Goal: Task Accomplishment & Management: Use online tool/utility

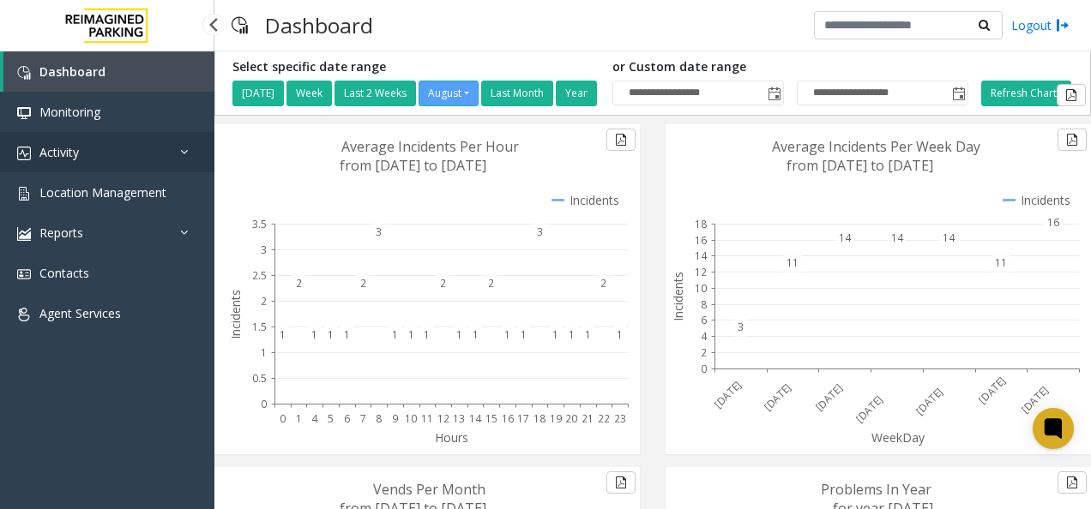
click at [75, 151] on span "Activity" at bounding box center [58, 152] width 39 height 16
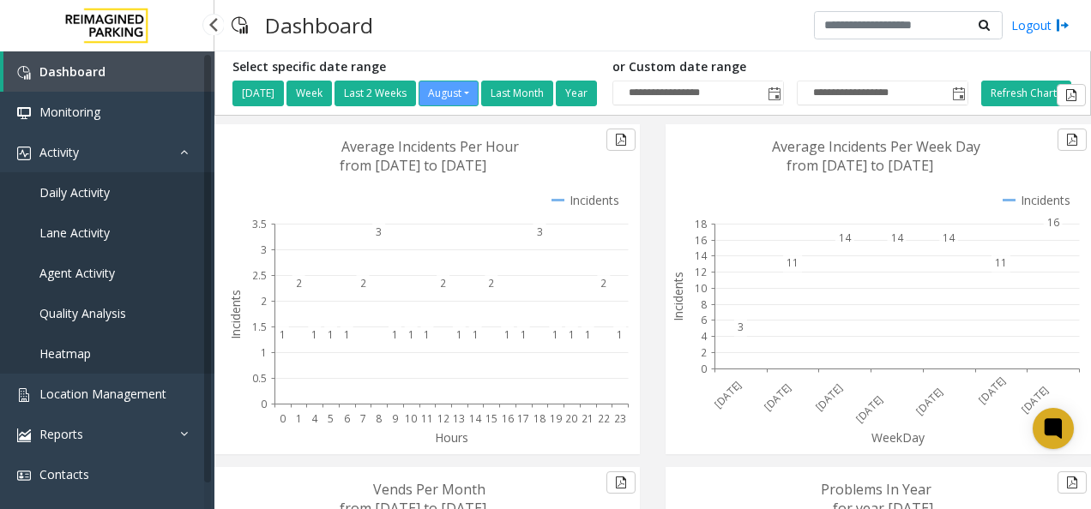
click at [89, 185] on span "Daily Activity" at bounding box center [74, 192] width 70 height 16
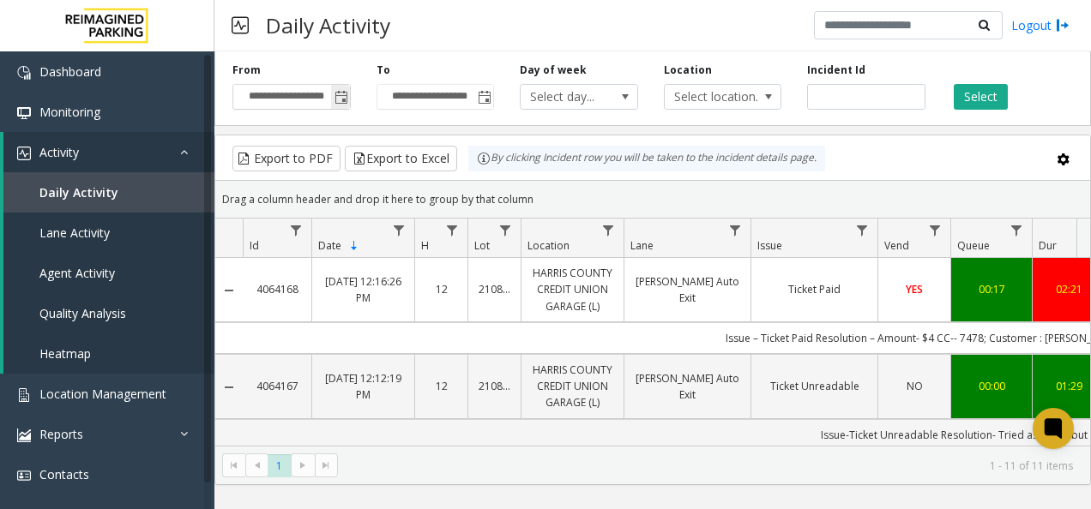
click at [341, 101] on span "Toggle popup" at bounding box center [341, 98] width 14 height 14
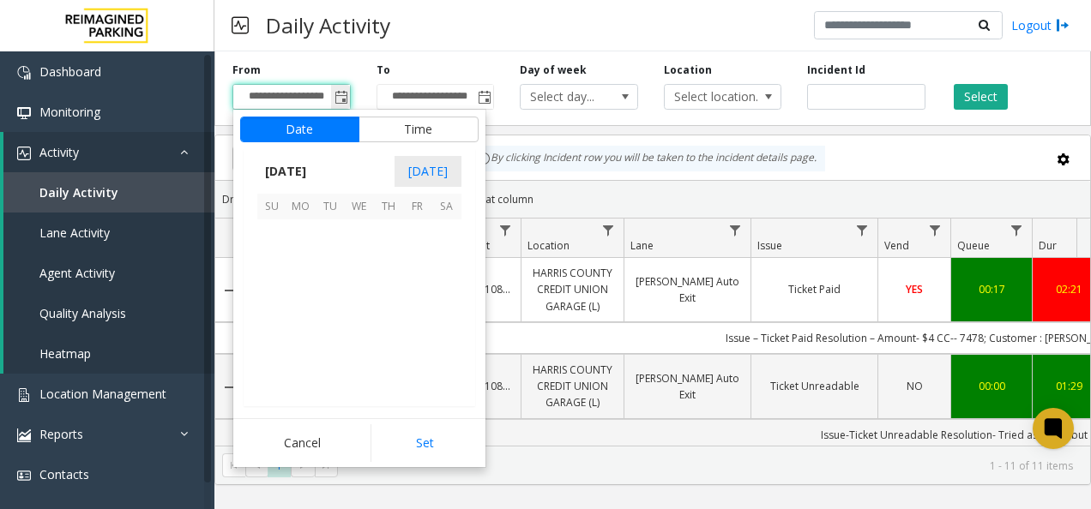
scroll to position [307622, 0]
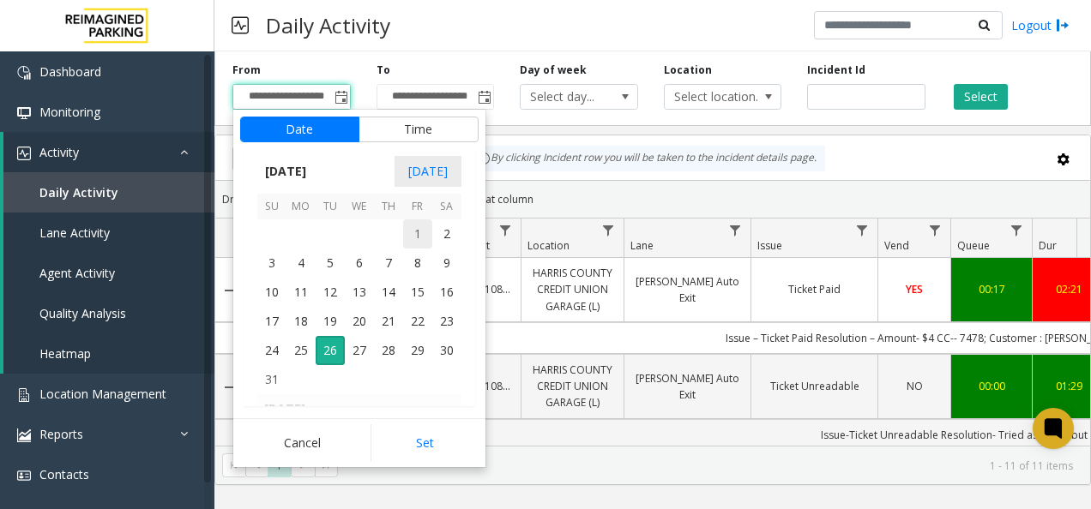
click at [413, 232] on span "1" at bounding box center [417, 234] width 29 height 29
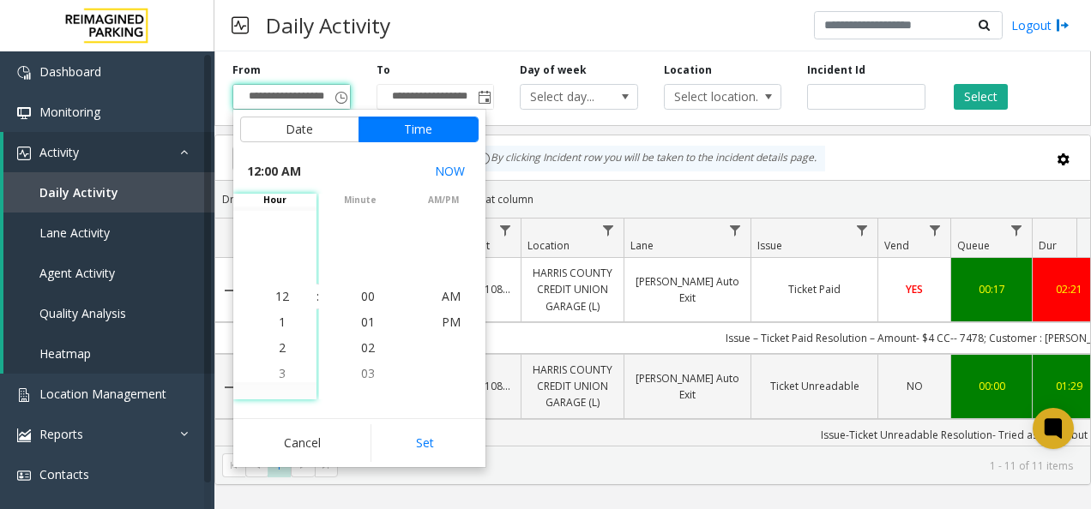
click at [295, 178] on span "12:00 AM" at bounding box center [274, 172] width 54 height 24
click at [455, 178] on button "NOW" at bounding box center [450, 171] width 44 height 31
click at [341, 98] on span "Toggle popup" at bounding box center [341, 98] width 14 height 14
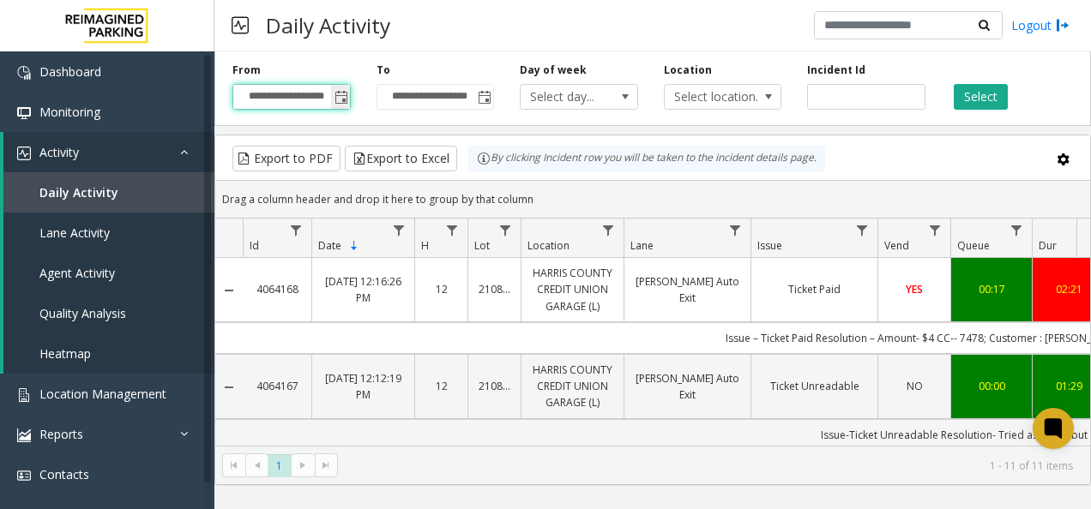
click at [307, 99] on input "**********" at bounding box center [291, 97] width 117 height 24
click at [331, 95] on span "Toggle popup" at bounding box center [340, 96] width 19 height 27
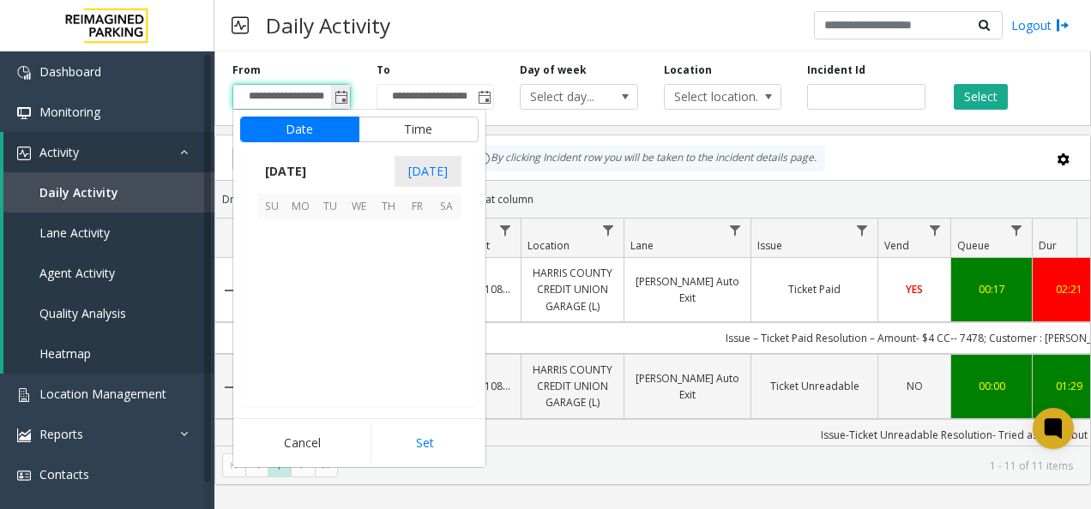
scroll to position [307622, 0]
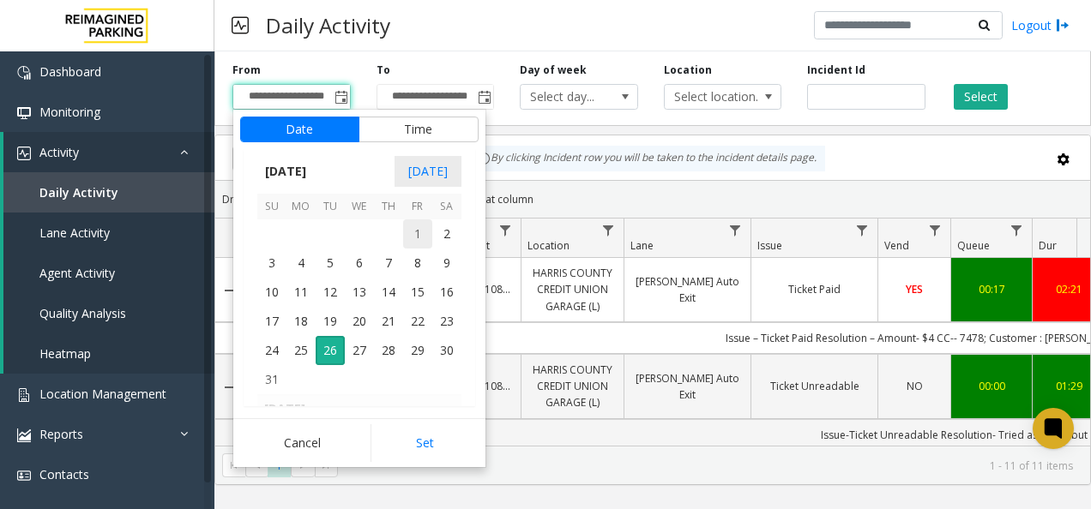
click at [413, 230] on span "1" at bounding box center [417, 234] width 29 height 29
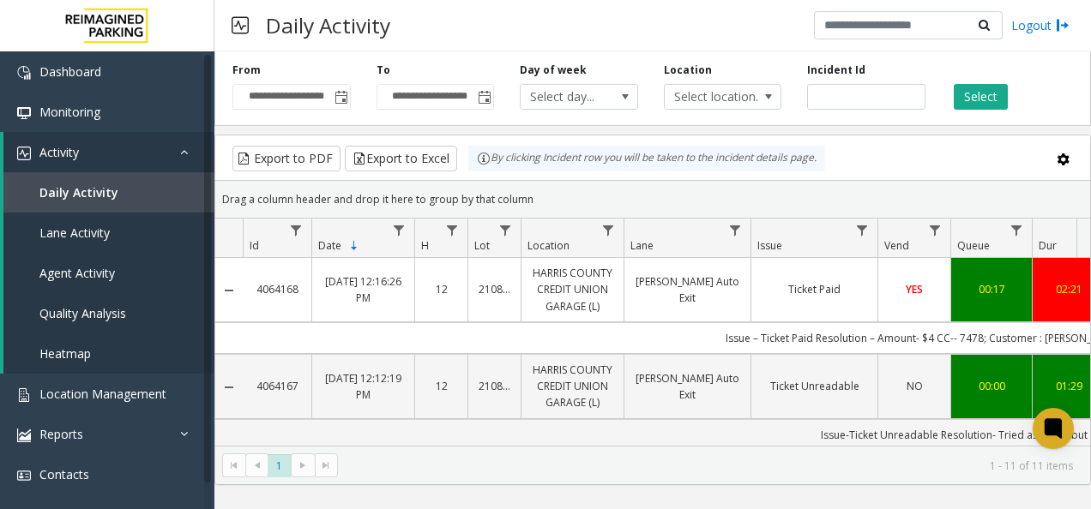
click at [476, 118] on div "**********" at bounding box center [652, 85] width 877 height 81
click at [75, 158] on span "Activity" at bounding box center [58, 152] width 39 height 16
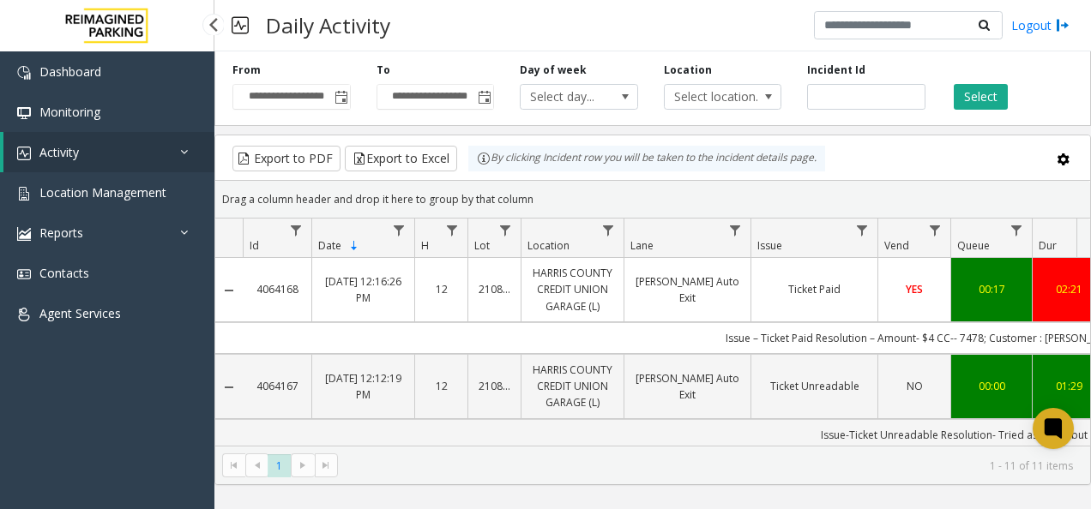
click at [78, 157] on span "Activity" at bounding box center [58, 152] width 39 height 16
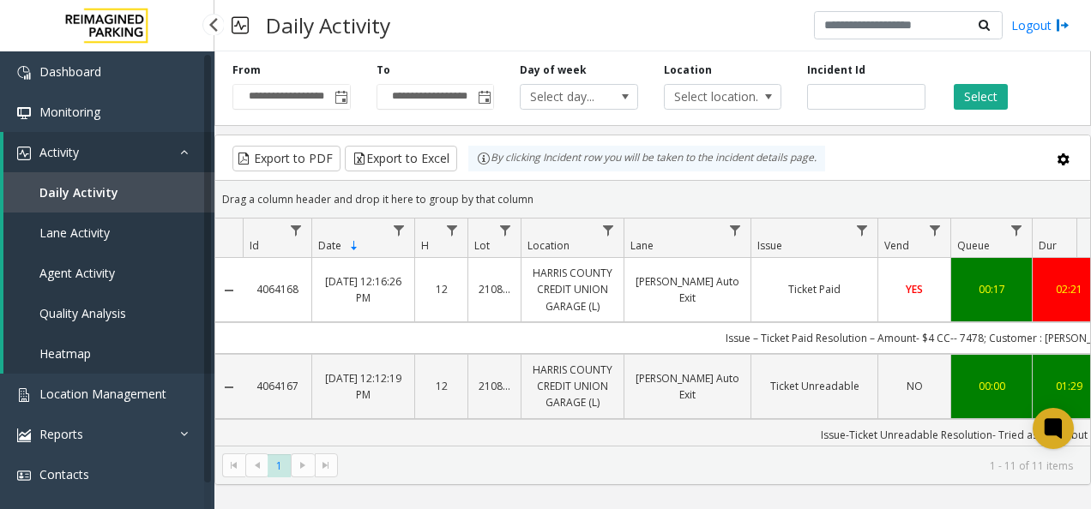
click at [95, 228] on span "Lane Activity" at bounding box center [74, 233] width 70 height 16
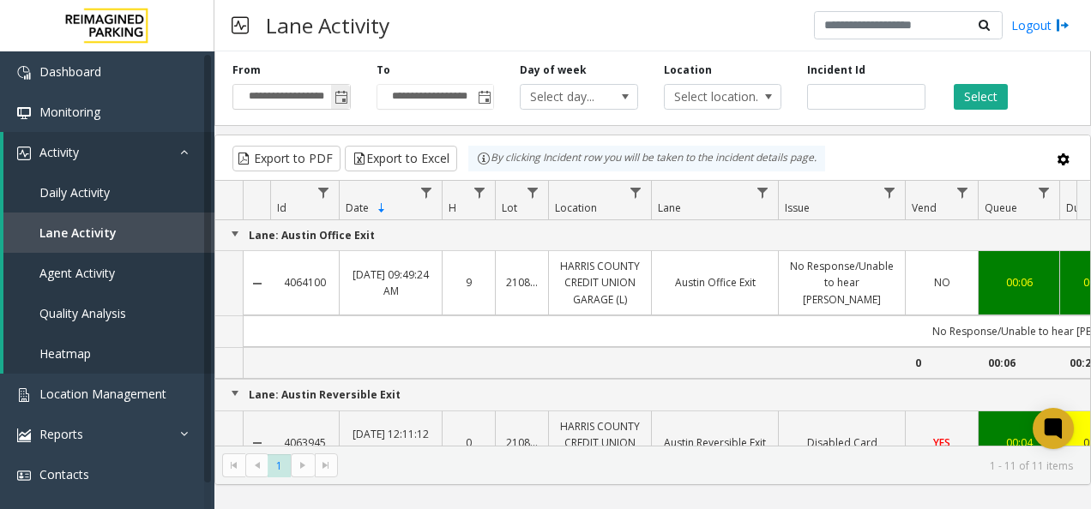
click at [341, 94] on span "Toggle popup" at bounding box center [341, 98] width 14 height 14
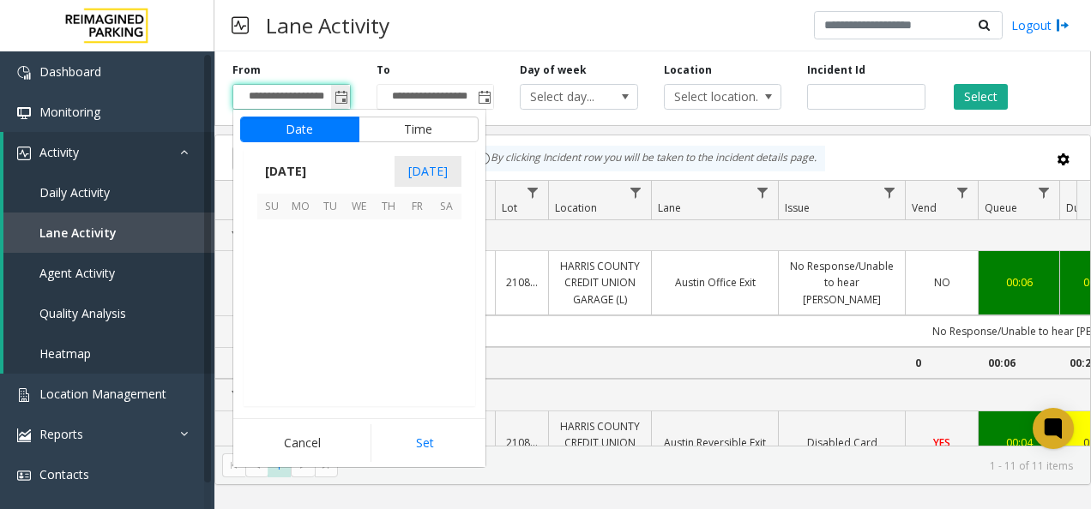
scroll to position [307622, 0]
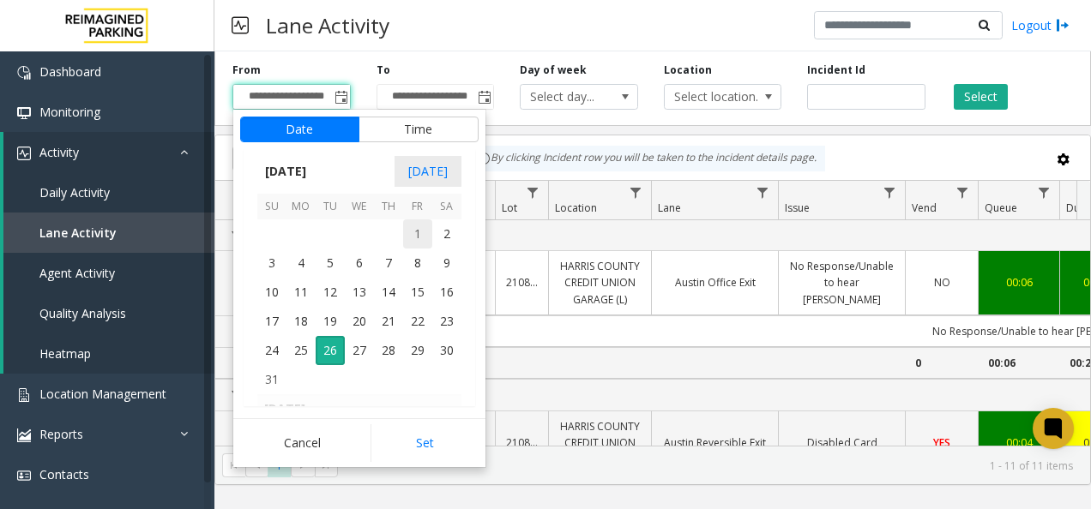
click at [417, 233] on span "1" at bounding box center [417, 234] width 29 height 29
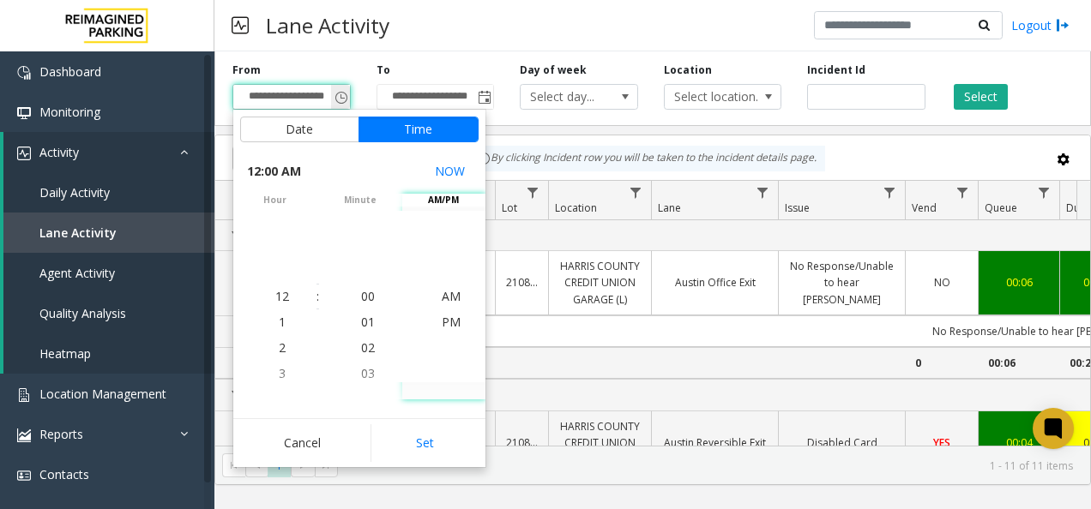
click at [304, 107] on input "**********" at bounding box center [291, 97] width 117 height 24
click at [279, 91] on input "**********" at bounding box center [291, 97] width 117 height 24
click at [476, 117] on div "**********" at bounding box center [652, 85] width 877 height 81
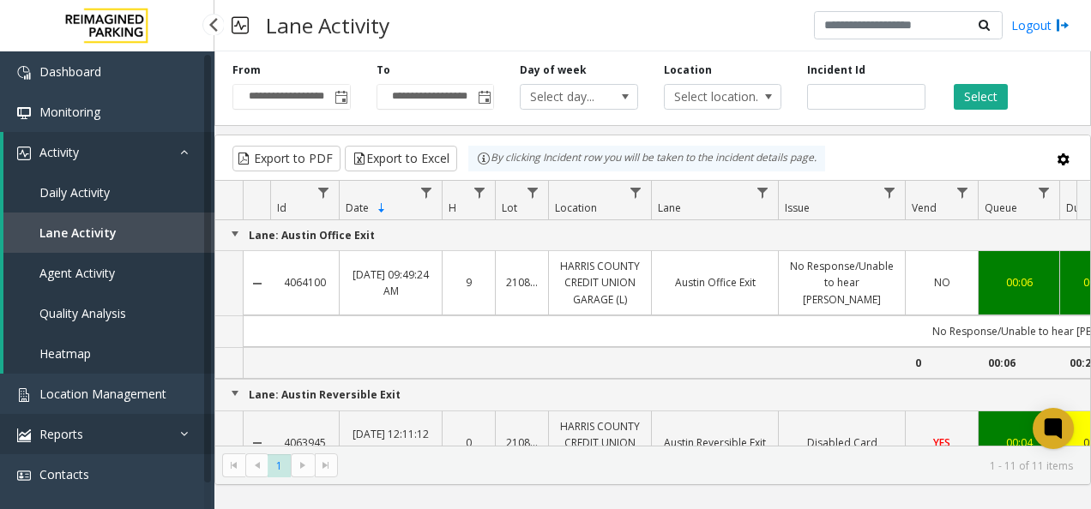
click at [121, 429] on link "Reports" at bounding box center [107, 434] width 214 height 40
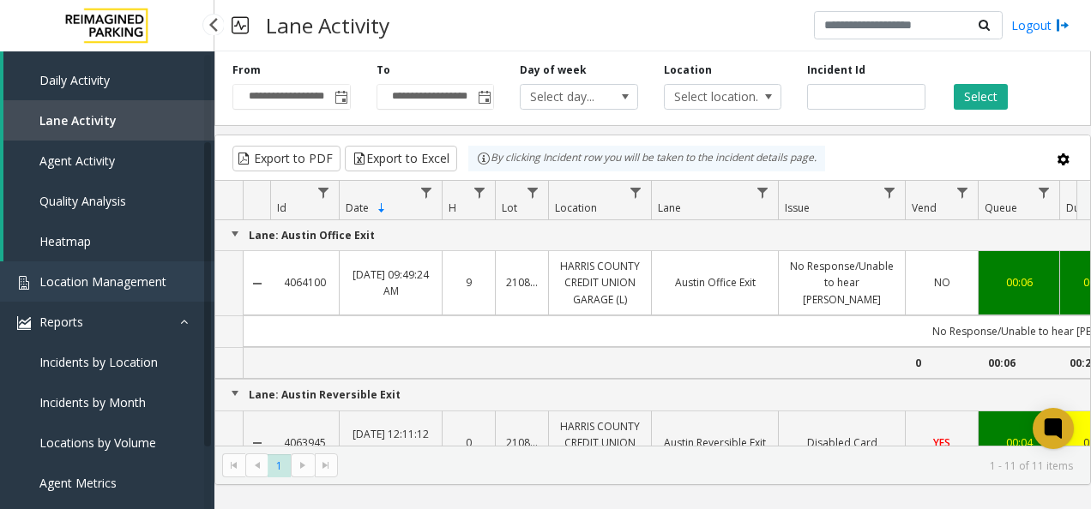
scroll to position [134, 0]
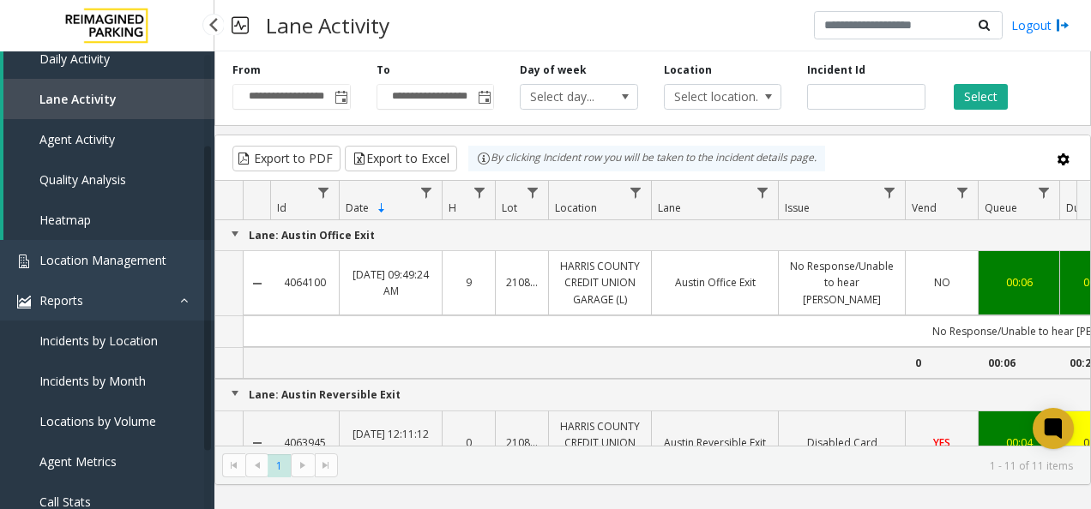
click at [129, 418] on span "Locations by Volume" at bounding box center [97, 421] width 117 height 16
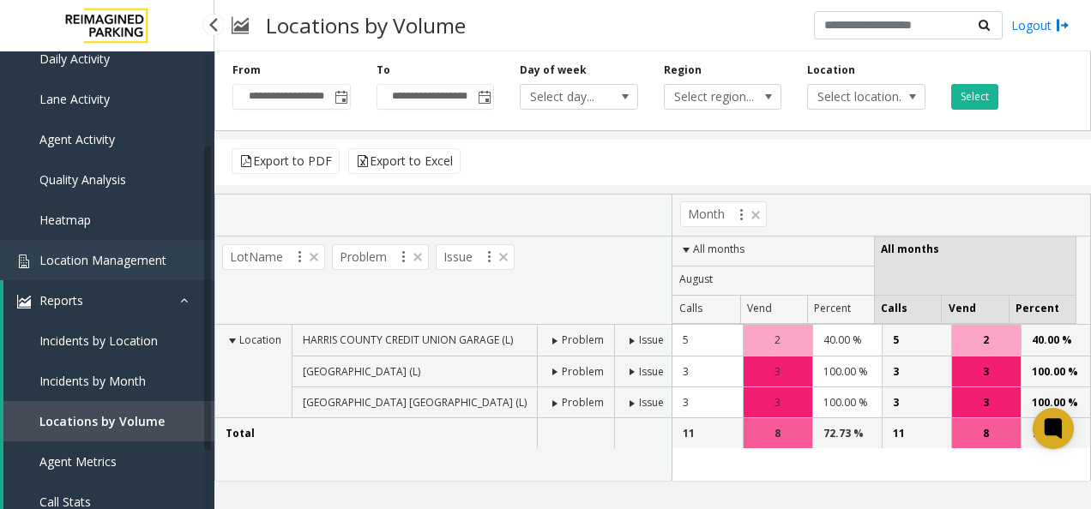
click at [129, 334] on span "Incidents by Location" at bounding box center [98, 341] width 118 height 16
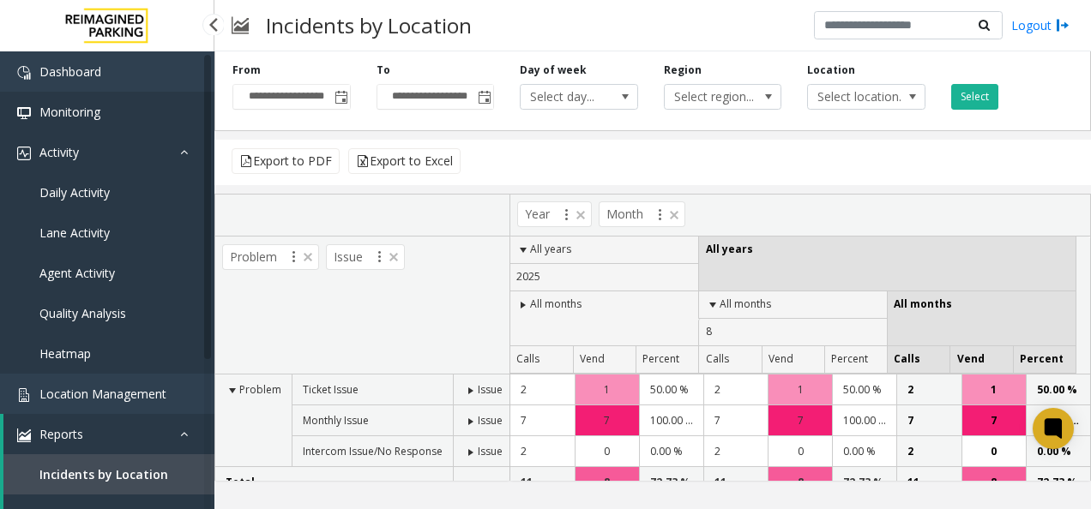
click at [67, 111] on span "Monitoring" at bounding box center [69, 112] width 61 height 16
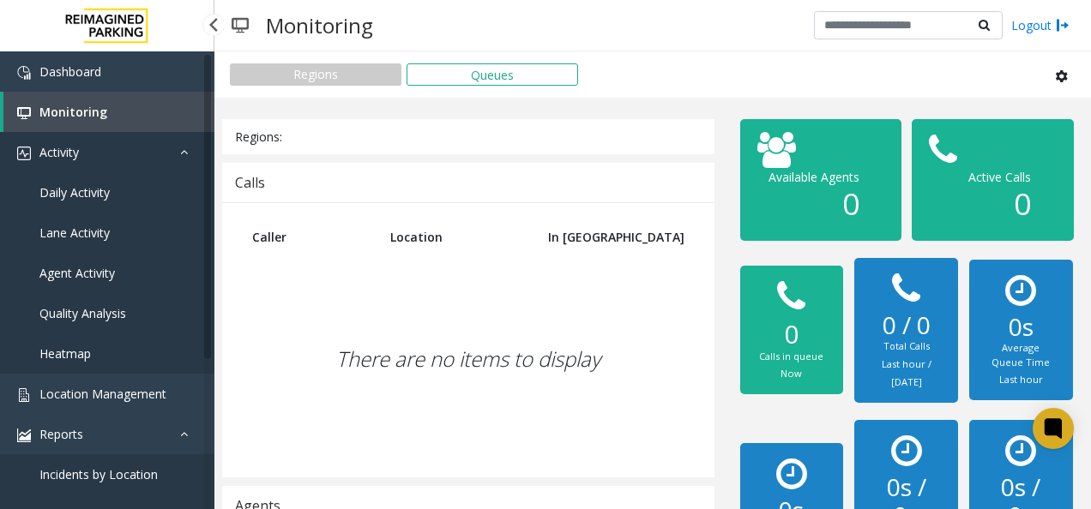
click at [59, 151] on span "Activity" at bounding box center [58, 152] width 39 height 16
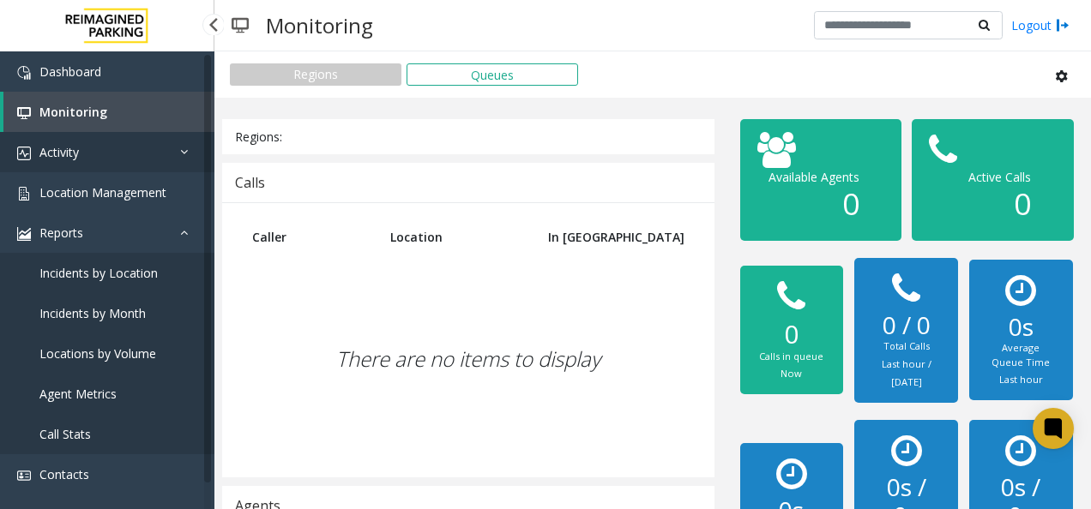
click at [59, 151] on span "Activity" at bounding box center [58, 152] width 39 height 16
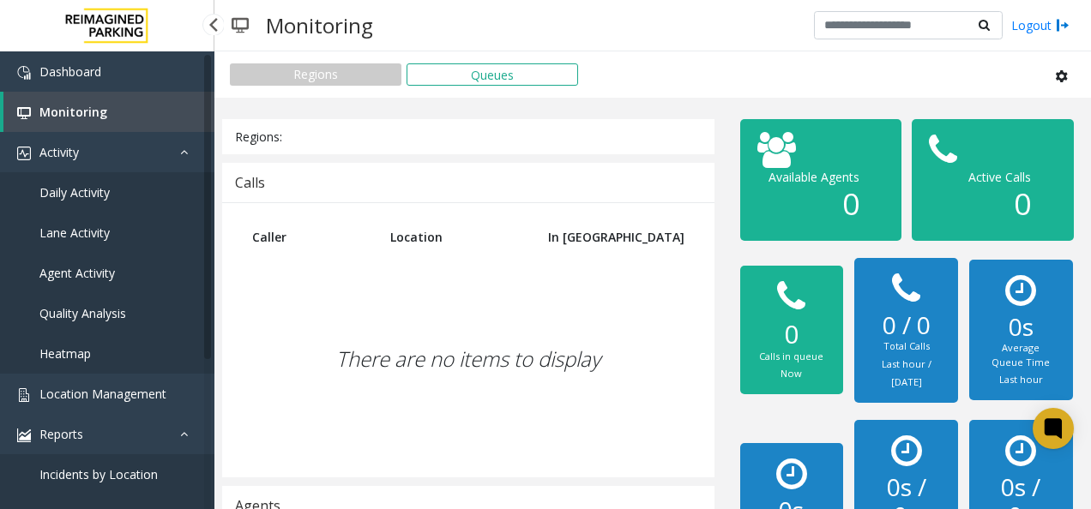
click at [82, 350] on span "Heatmap" at bounding box center [64, 354] width 51 height 16
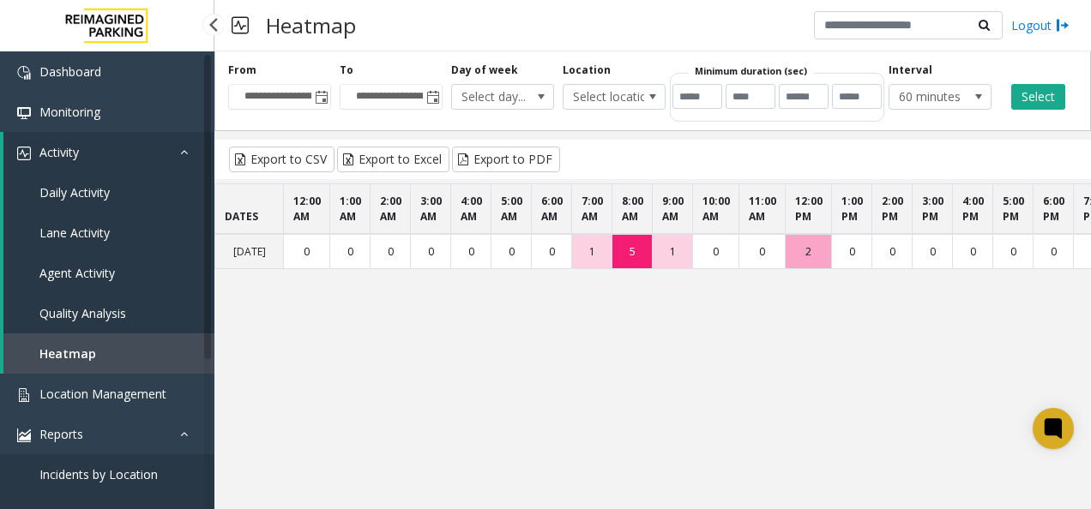
click at [68, 307] on span "Quality Analysis" at bounding box center [82, 313] width 87 height 16
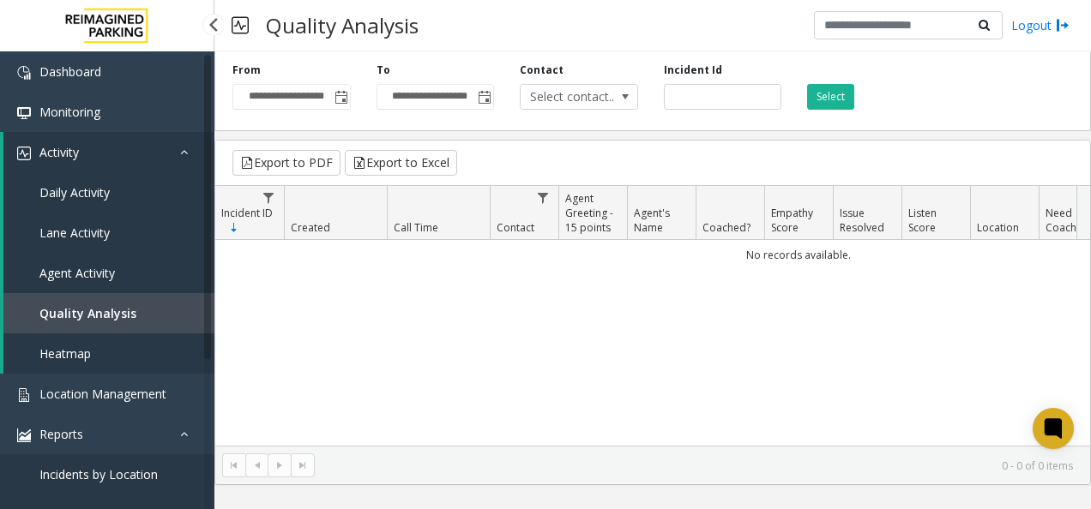
click at [102, 265] on span "Agent Activity" at bounding box center [76, 273] width 75 height 16
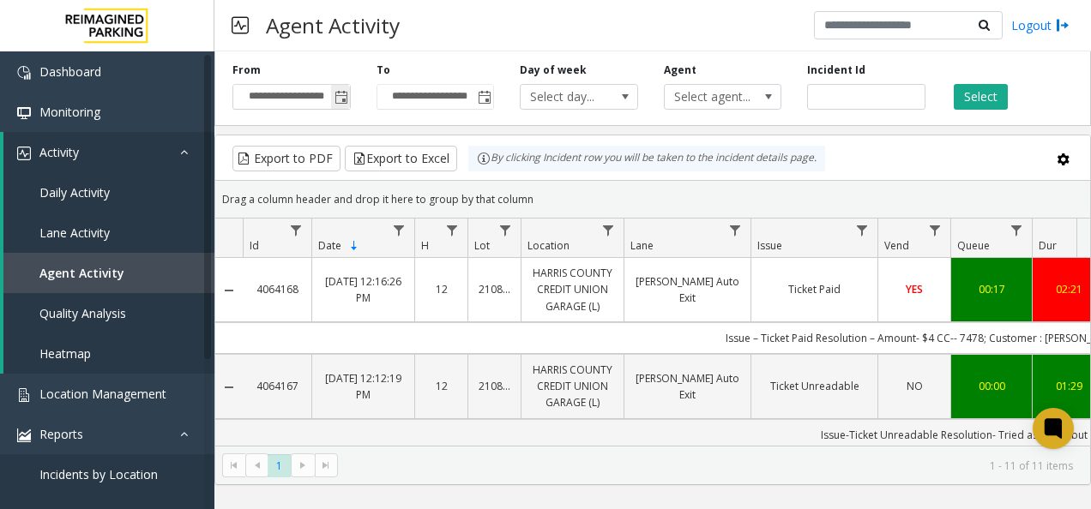
click at [345, 105] on span "Toggle popup" at bounding box center [340, 96] width 19 height 27
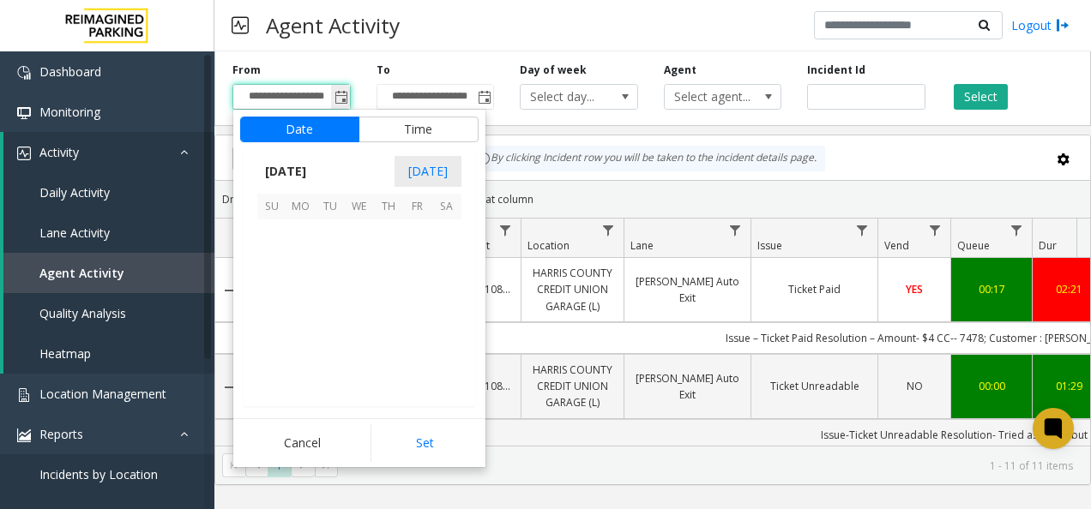
scroll to position [307622, 0]
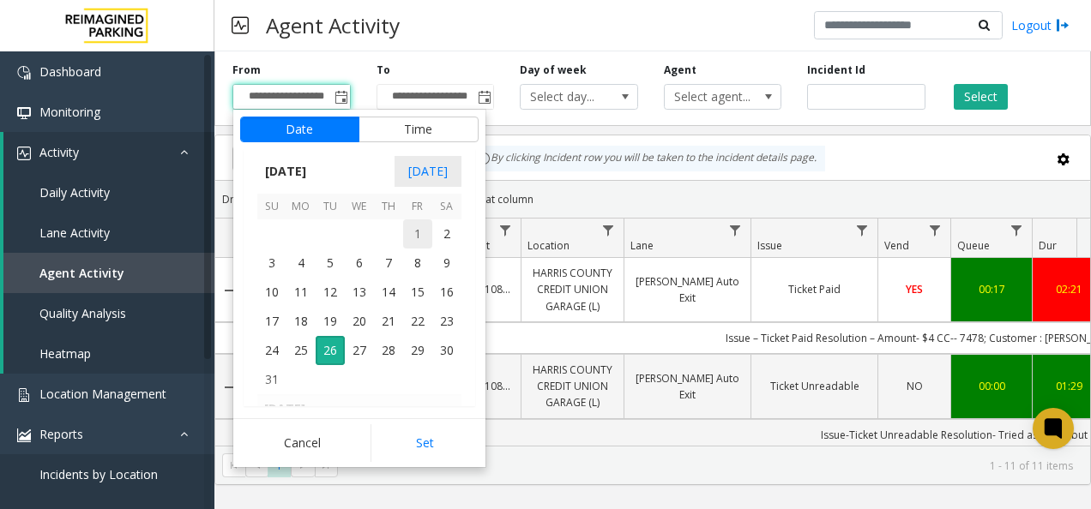
click at [419, 225] on span "1" at bounding box center [417, 234] width 29 height 29
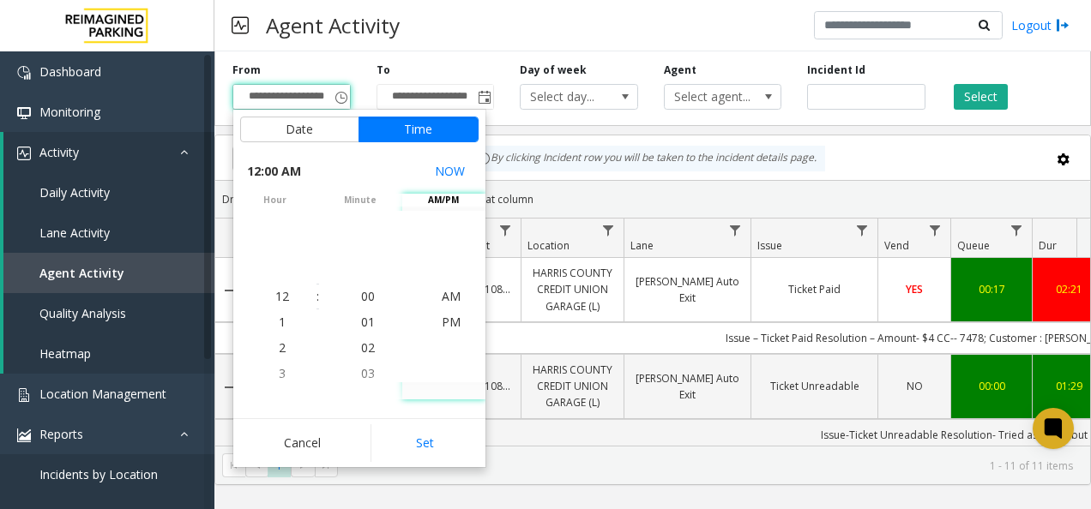
click at [281, 170] on span "12:00 AM" at bounding box center [274, 172] width 54 height 24
drag, startPoint x: 443, startPoint y: 315, endPoint x: 442, endPoint y: 346, distance: 30.9
click at [442, 346] on kendo-virtualization "AM PM" at bounding box center [450, 297] width 269 height 172
click at [428, 437] on button "Set" at bounding box center [425, 444] width 108 height 38
type input "**********"
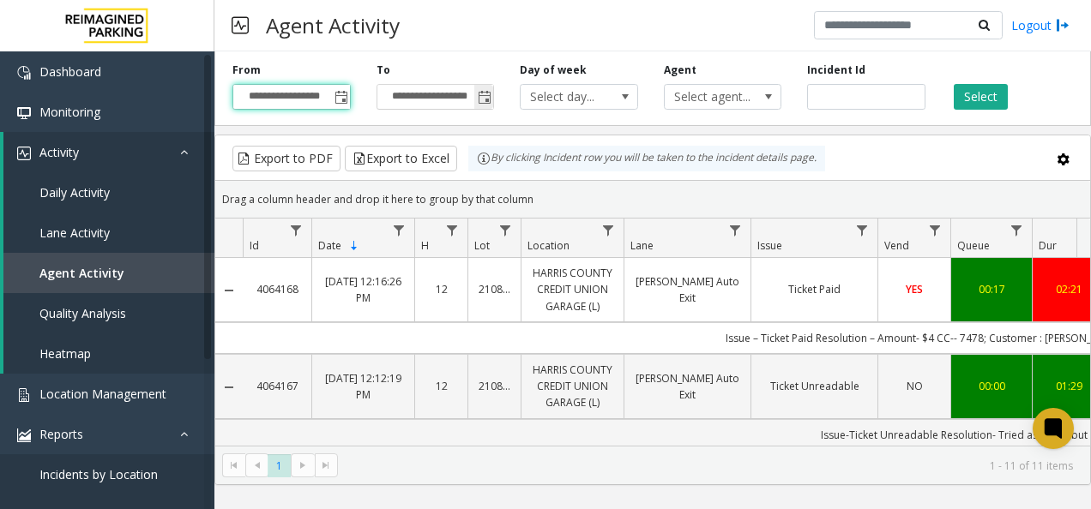
click at [476, 97] on span "Toggle popup" at bounding box center [485, 98] width 14 height 14
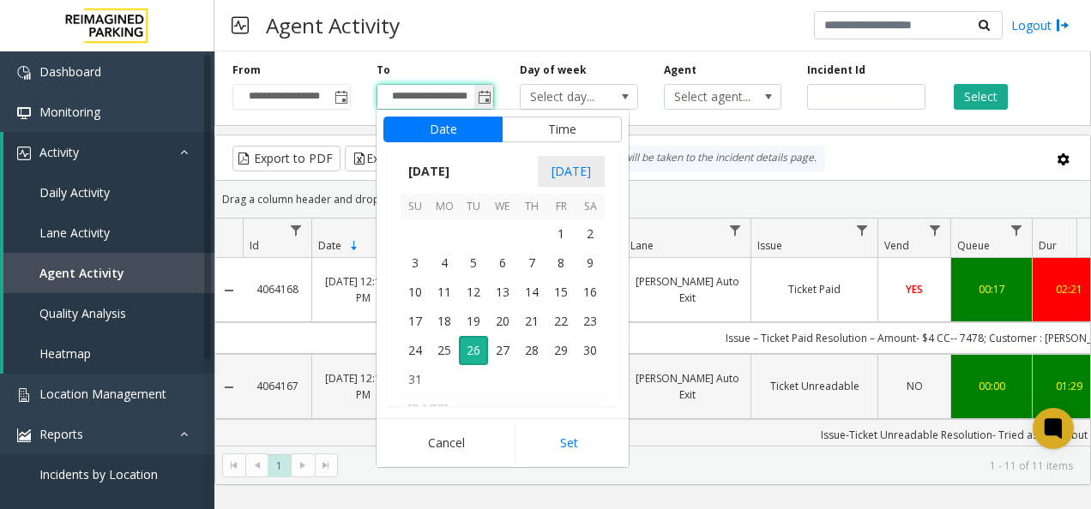
scroll to position [26, 0]
click at [95, 190] on span "Daily Activity" at bounding box center [74, 192] width 70 height 16
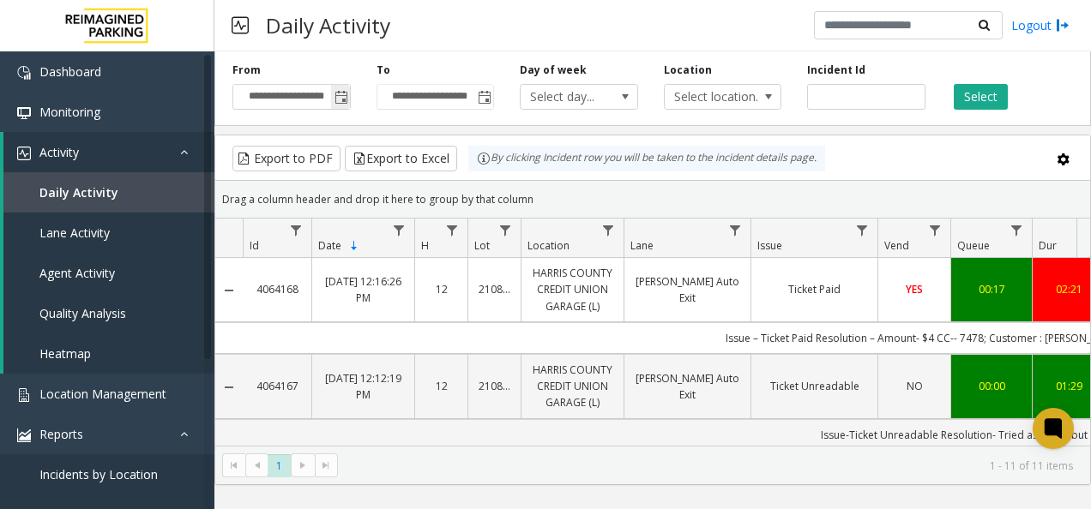
click at [341, 95] on span "Toggle popup" at bounding box center [341, 98] width 14 height 14
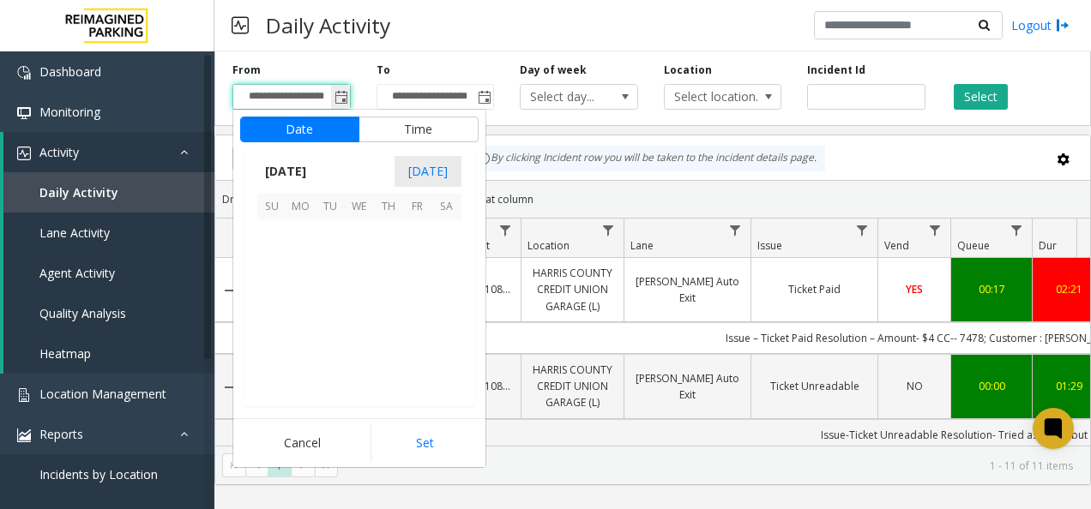
scroll to position [307622, 0]
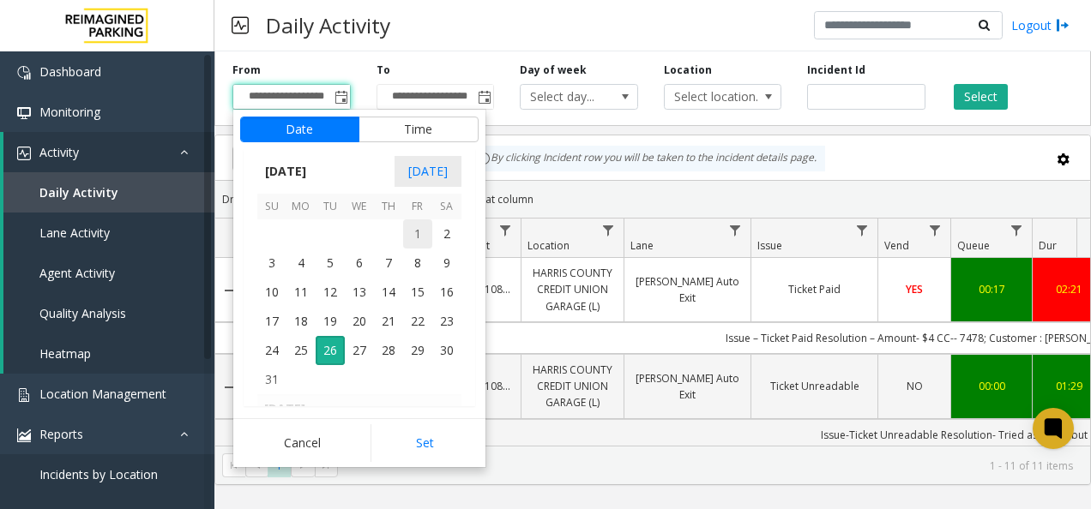
click at [414, 229] on span "1" at bounding box center [417, 234] width 29 height 29
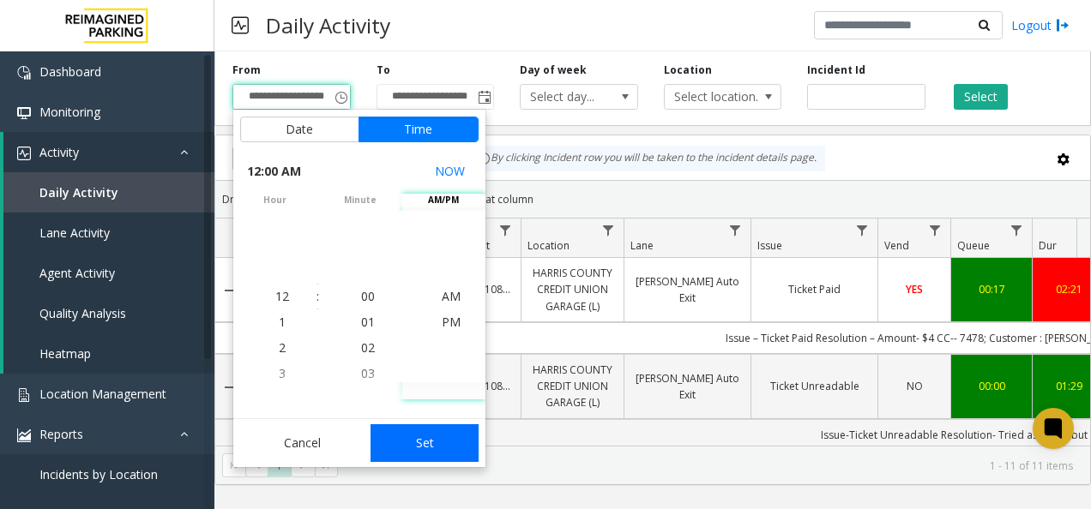
click at [435, 447] on button "Set" at bounding box center [425, 444] width 108 height 38
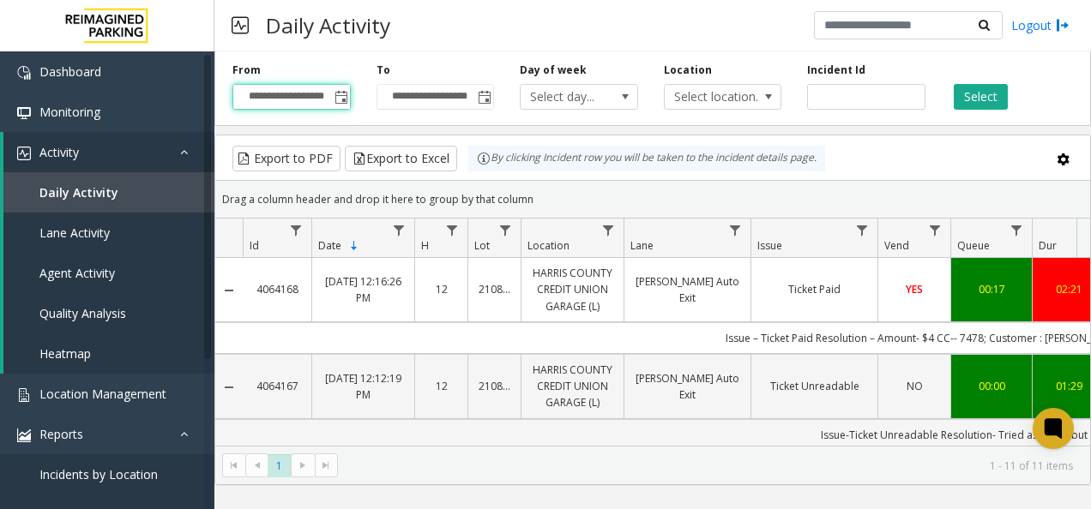
type input "**********"
click at [476, 99] on span "Toggle popup" at bounding box center [485, 98] width 14 height 14
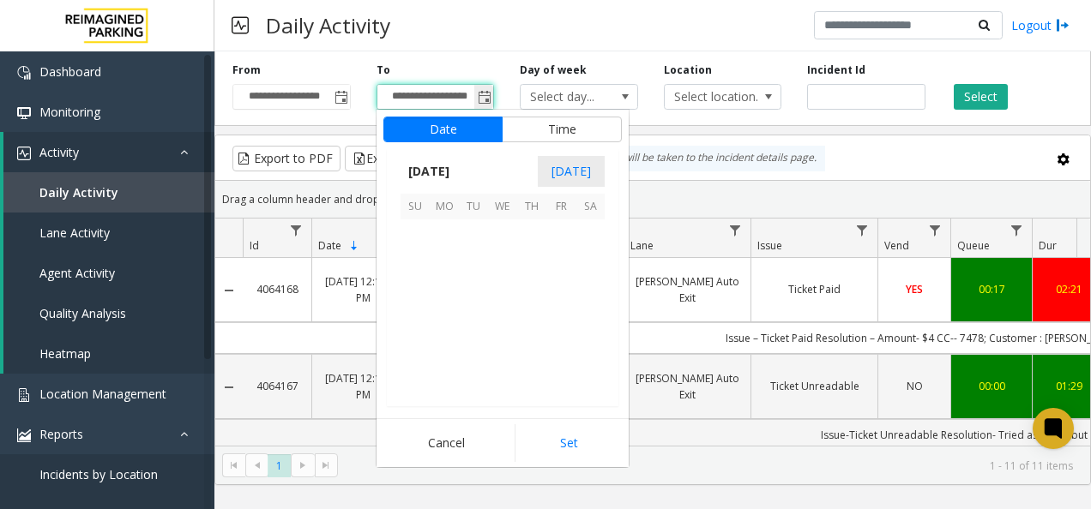
scroll to position [26, 0]
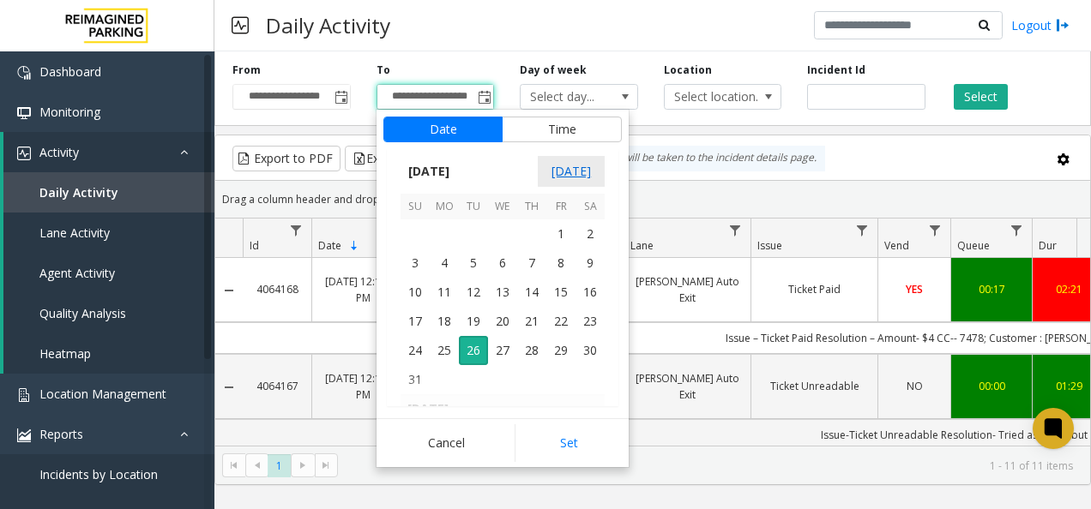
click at [476, 166] on span "[DATE]" at bounding box center [571, 171] width 67 height 31
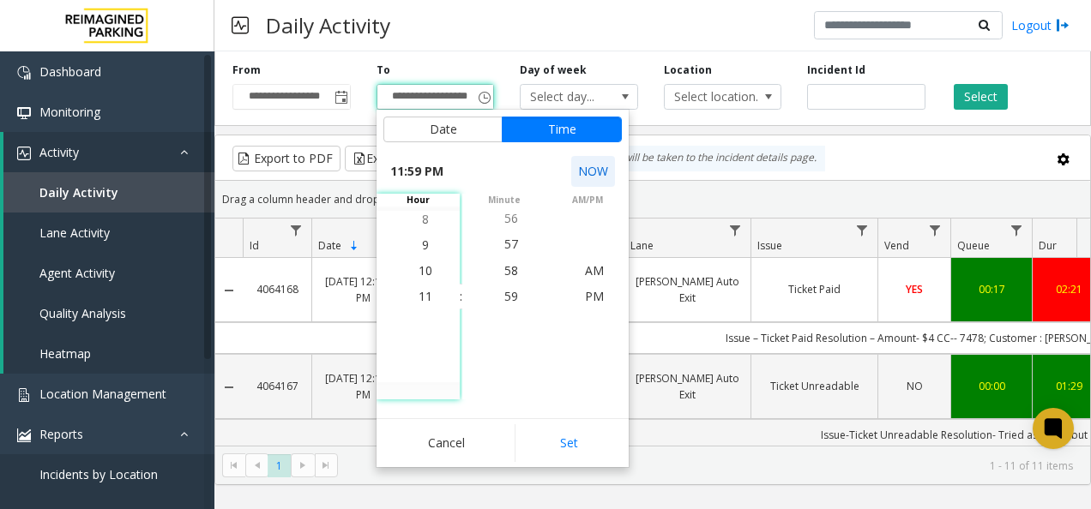
click at [476, 168] on button "NOW" at bounding box center [593, 171] width 44 height 31
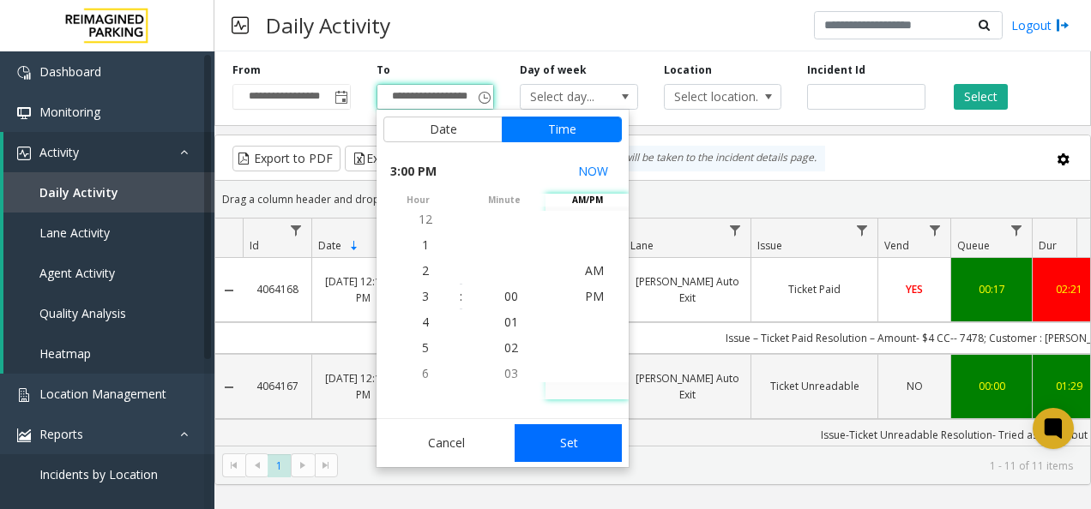
click at [476, 429] on button "Set" at bounding box center [569, 444] width 108 height 38
type input "**********"
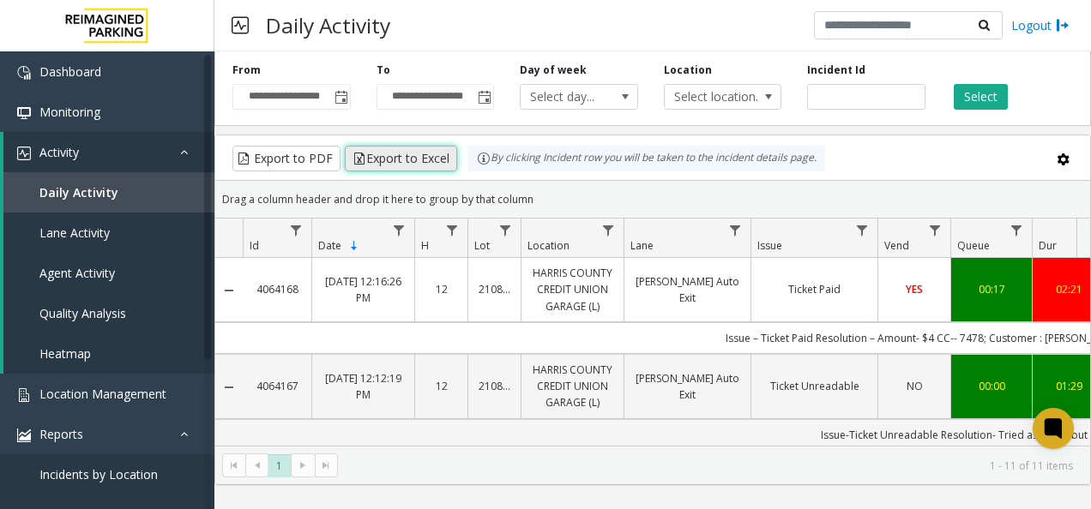
click at [413, 153] on button "Export to Excel" at bounding box center [401, 159] width 112 height 26
click at [476, 0] on div "Daily Activity Logout" at bounding box center [652, 25] width 877 height 51
click at [110, 185] on span "Daily Activity" at bounding box center [78, 192] width 79 height 16
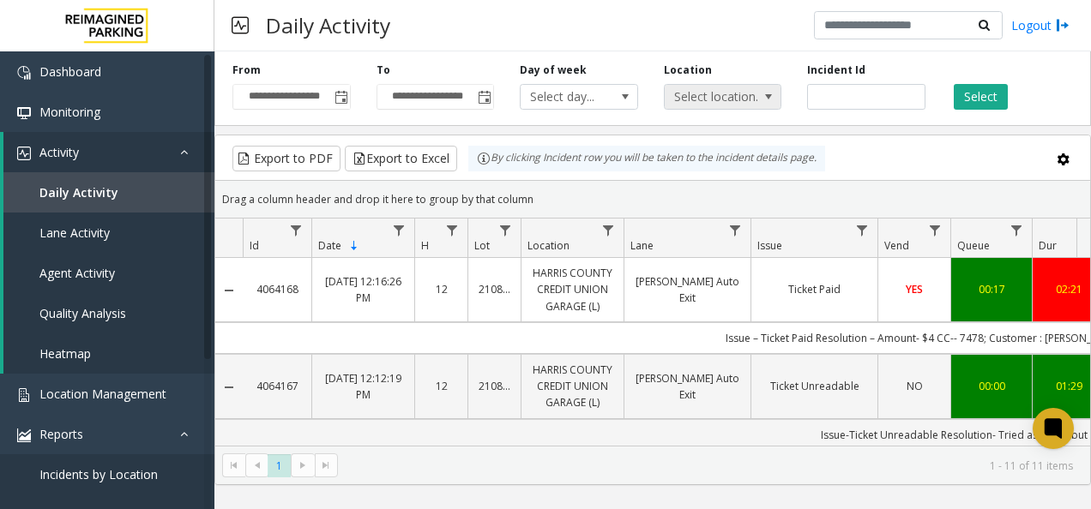
click at [476, 93] on span at bounding box center [768, 97] width 24 height 24
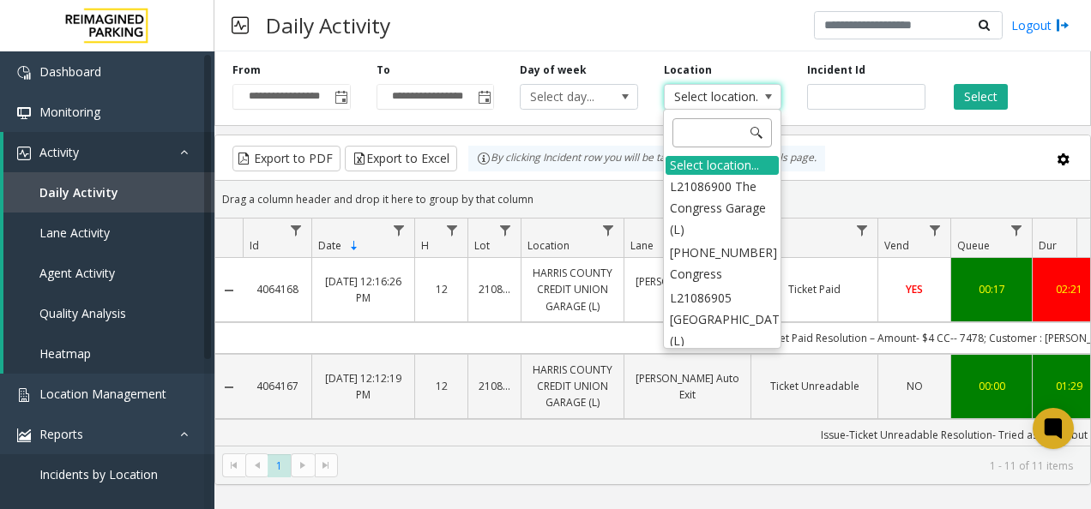
click at [476, 129] on input at bounding box center [721, 132] width 99 height 29
click at [476, 129] on div "**********" at bounding box center [652, 265] width 877 height 441
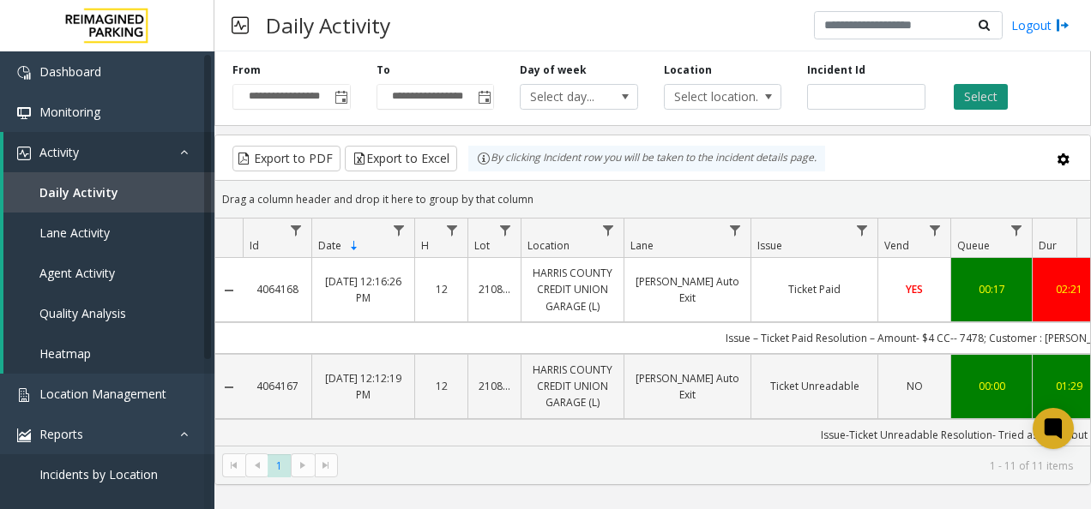
click at [476, 96] on button "Select" at bounding box center [981, 97] width 54 height 26
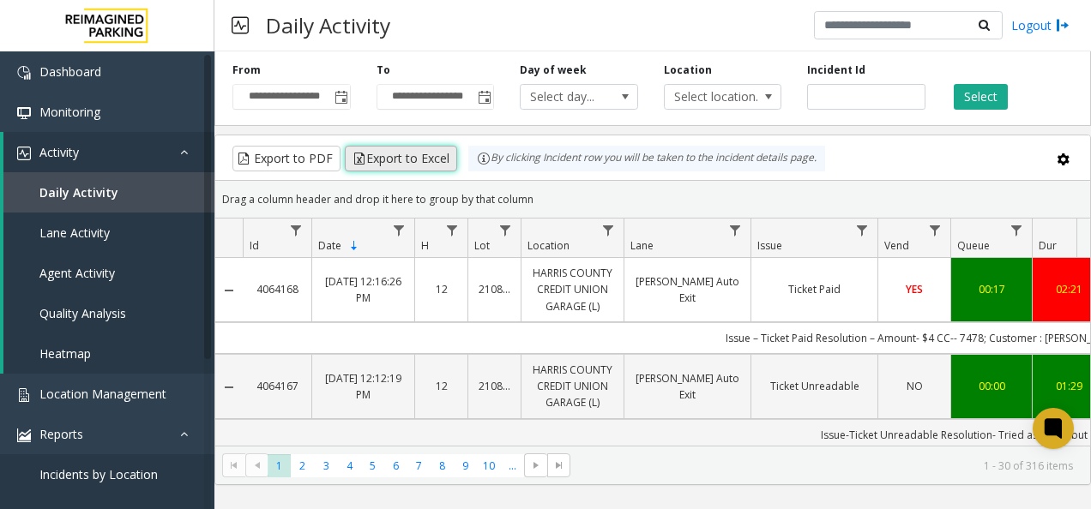
click at [377, 164] on button "Export to Excel" at bounding box center [401, 159] width 112 height 26
click at [346, 99] on span "Toggle popup" at bounding box center [341, 98] width 14 height 14
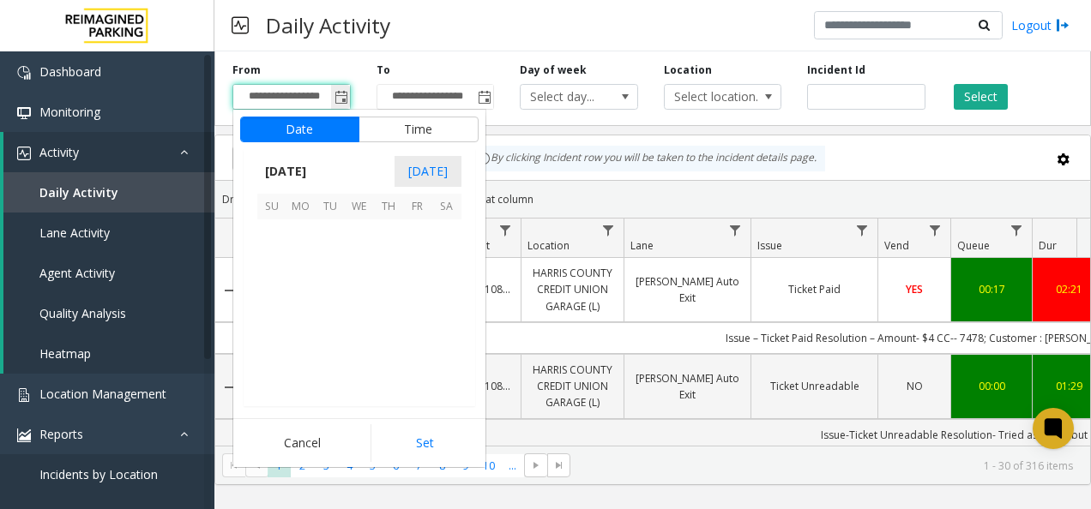
scroll to position [307622, 0]
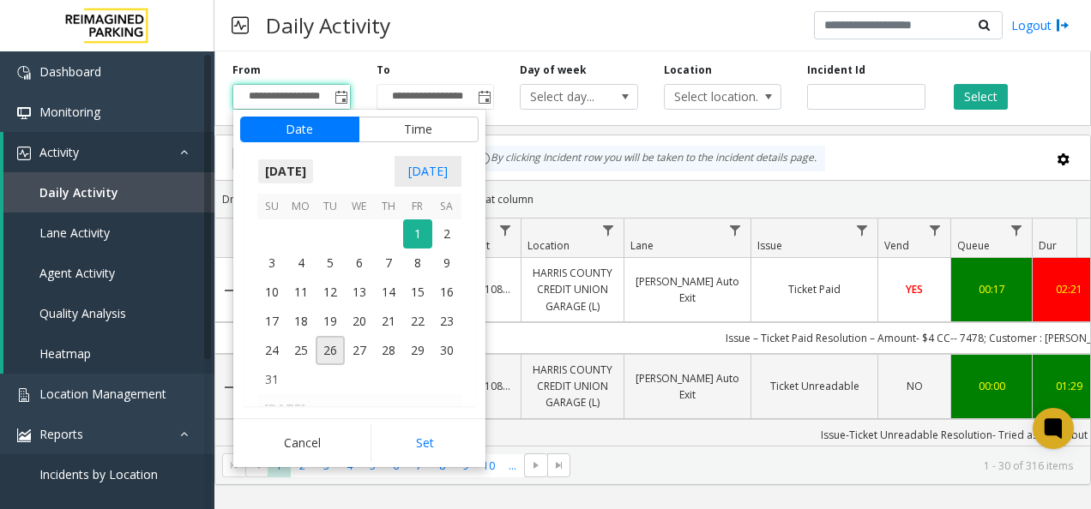
click at [280, 166] on span "[DATE]" at bounding box center [285, 172] width 57 height 26
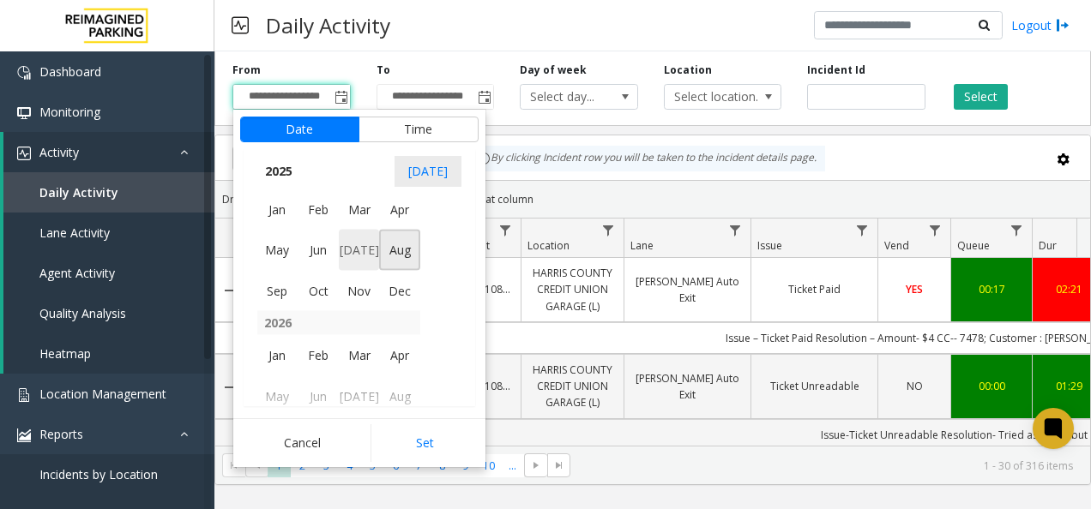
click at [357, 250] on span "[DATE]" at bounding box center [359, 250] width 41 height 41
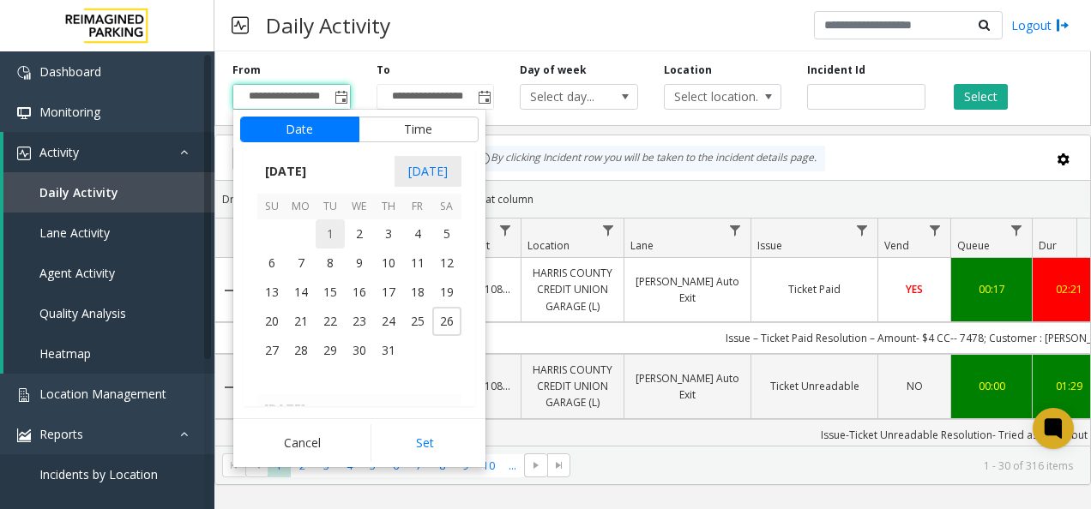
click at [324, 231] on span "1" at bounding box center [330, 234] width 29 height 29
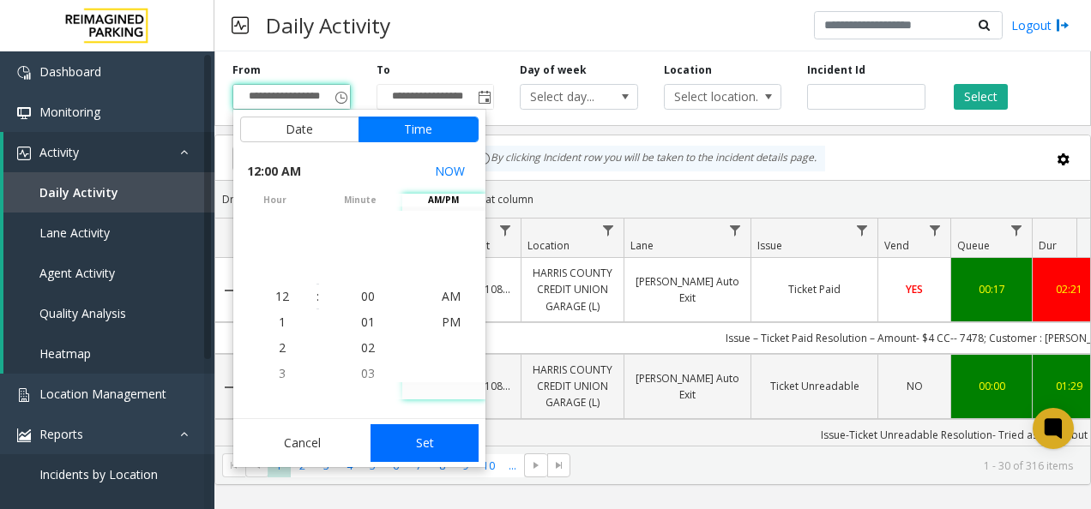
click at [415, 431] on button "Set" at bounding box center [425, 444] width 108 height 38
type input "**********"
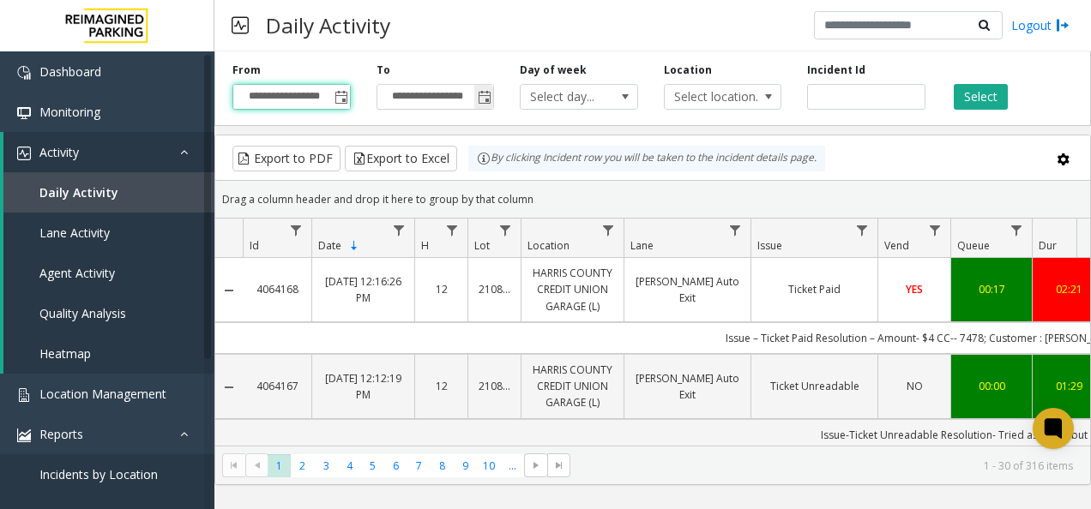
click at [476, 98] on span "Toggle popup" at bounding box center [485, 98] width 14 height 14
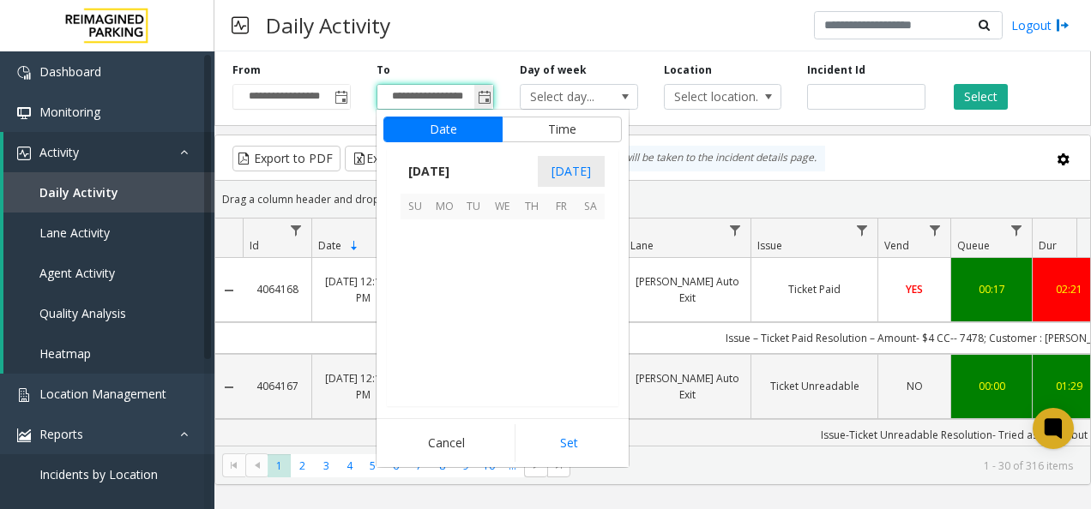
scroll to position [26, 0]
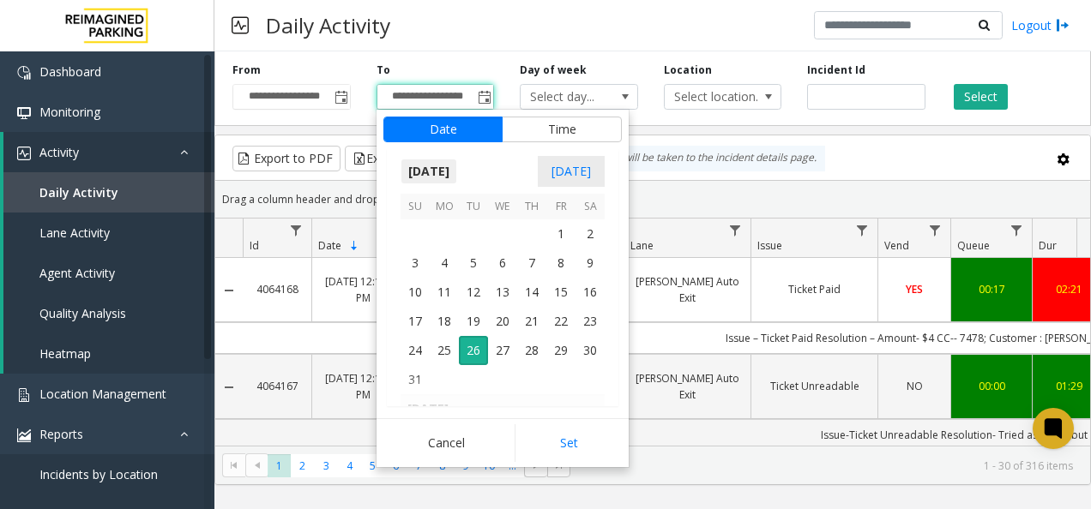
click at [448, 172] on span "[DATE]" at bounding box center [429, 172] width 57 height 26
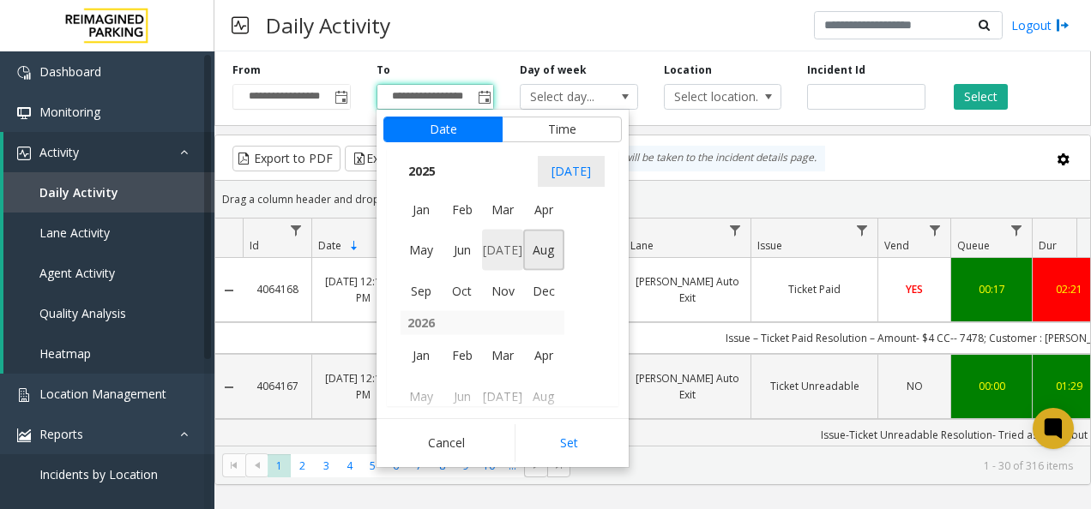
click at [476, 244] on span "[DATE]" at bounding box center [502, 250] width 41 height 41
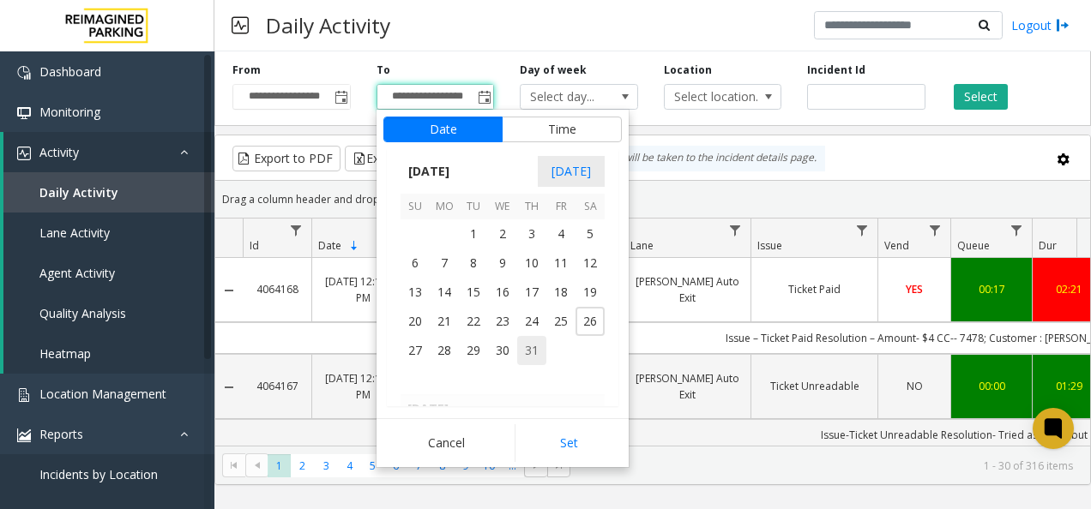
click at [476, 354] on span "31" at bounding box center [531, 350] width 29 height 29
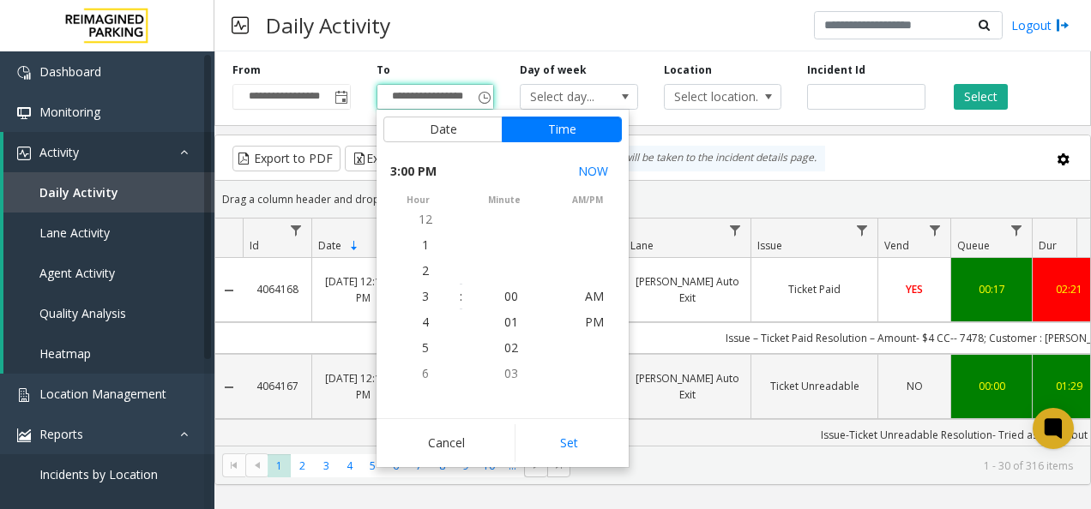
scroll to position [26, 0]
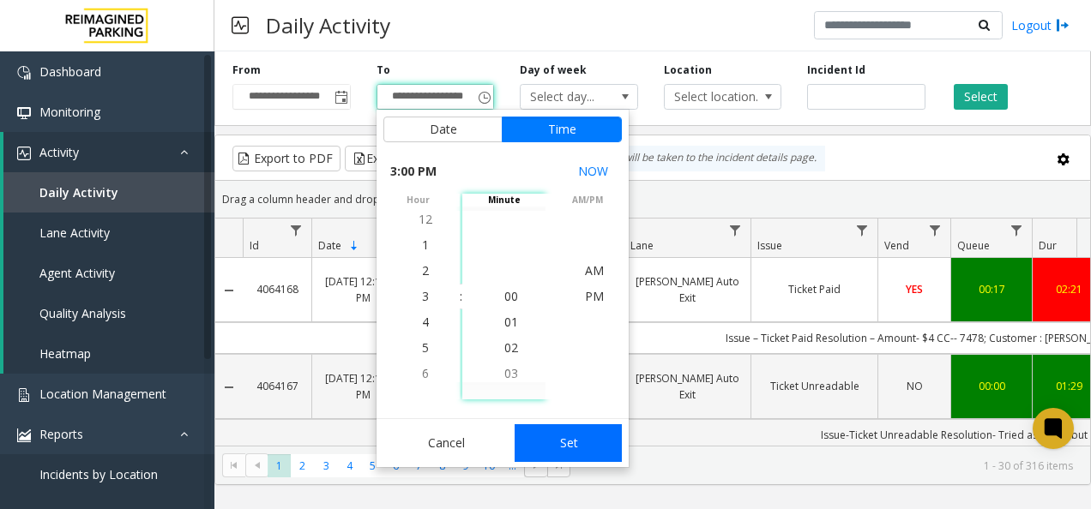
click at [476, 450] on button "Set" at bounding box center [569, 444] width 108 height 38
type input "**********"
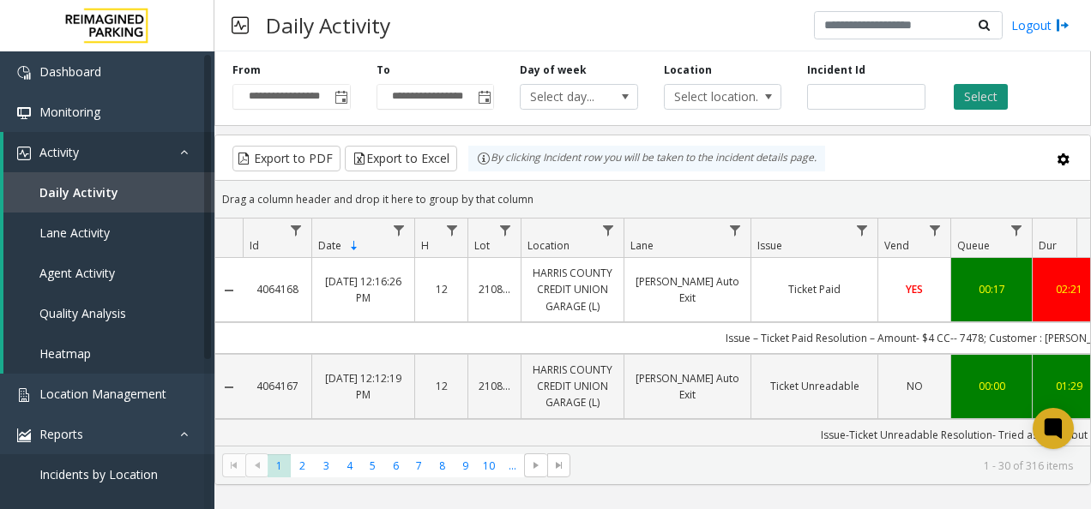
click at [476, 105] on button "Select" at bounding box center [981, 97] width 54 height 26
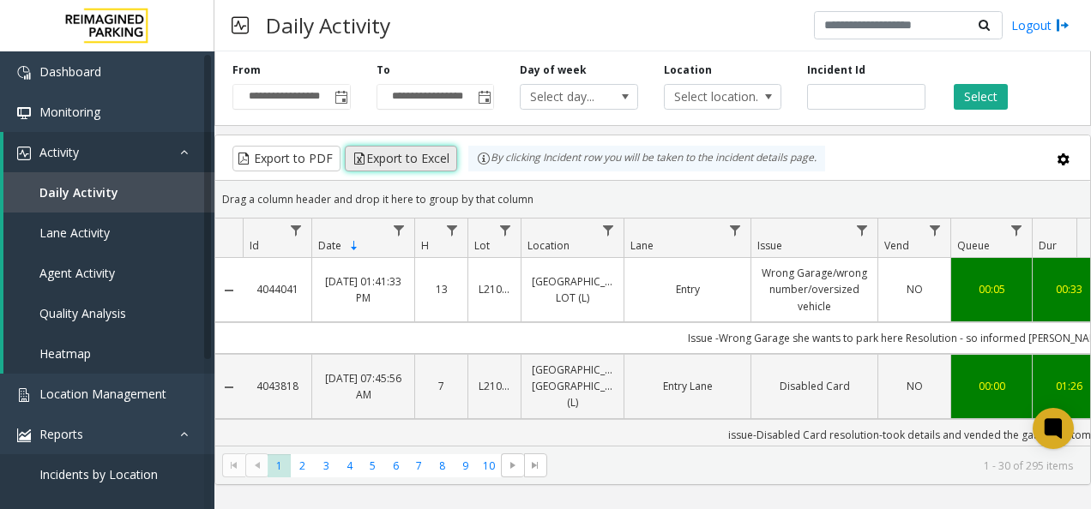
drag, startPoint x: 383, startPoint y: 166, endPoint x: 362, endPoint y: 161, distance: 21.9
click at [362, 161] on button "Export to Excel" at bounding box center [401, 159] width 112 height 26
